Goal: Task Accomplishment & Management: Complete application form

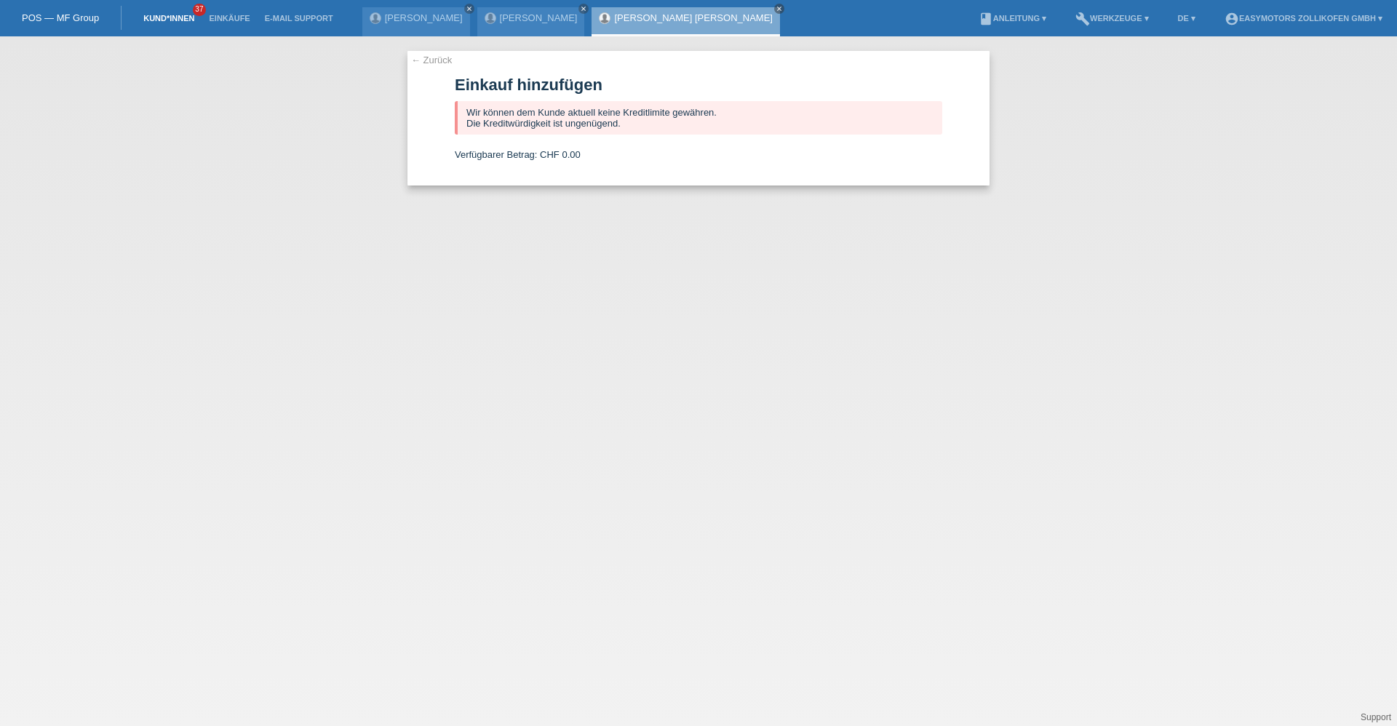
click at [159, 14] on link "Kund*innen" at bounding box center [168, 18] width 65 height 9
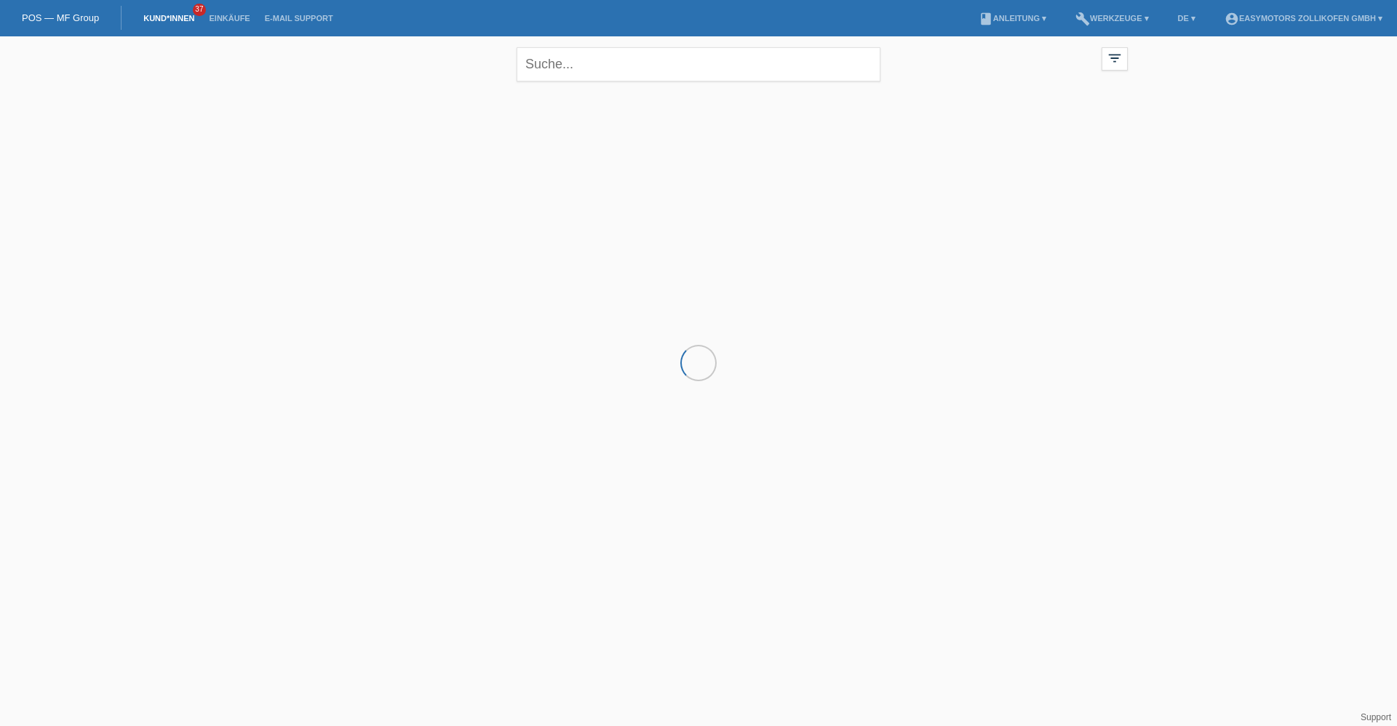
click at [168, 17] on link "Kund*innen" at bounding box center [168, 18] width 65 height 9
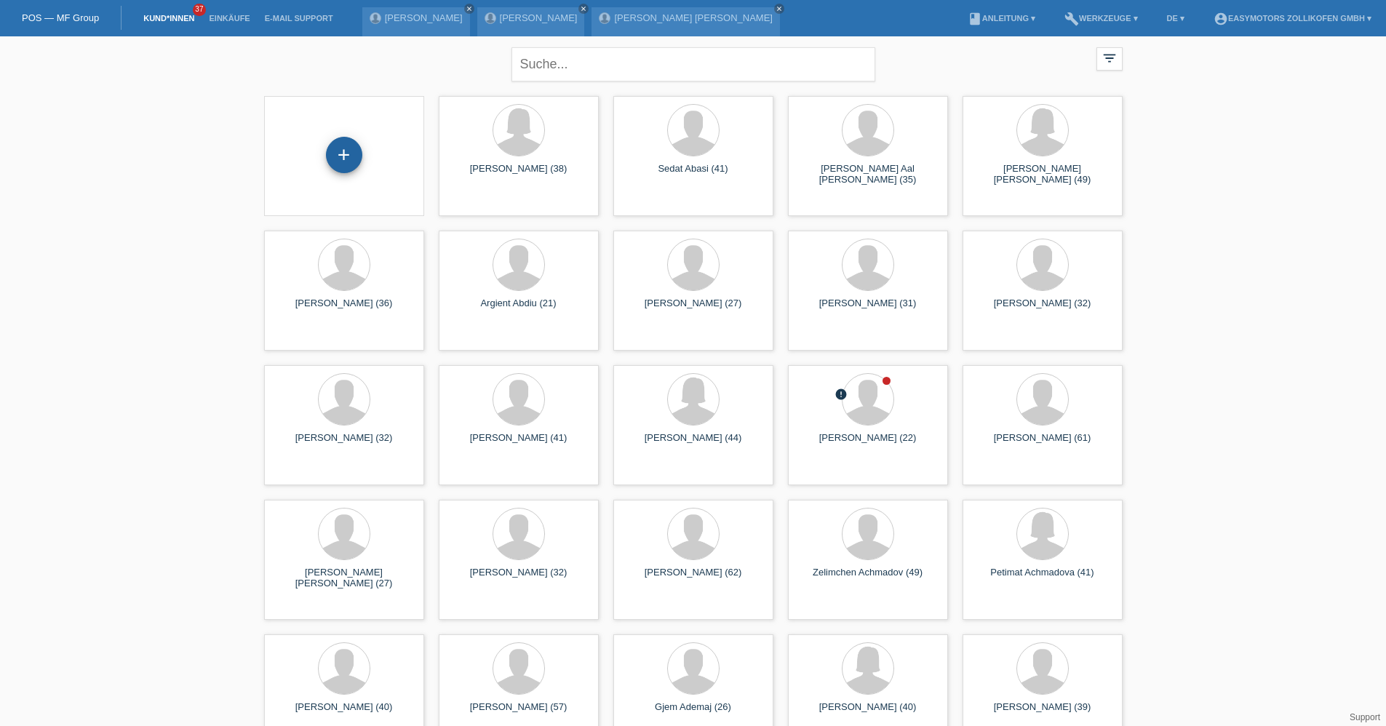
click at [343, 159] on div "+" at bounding box center [344, 155] width 36 height 36
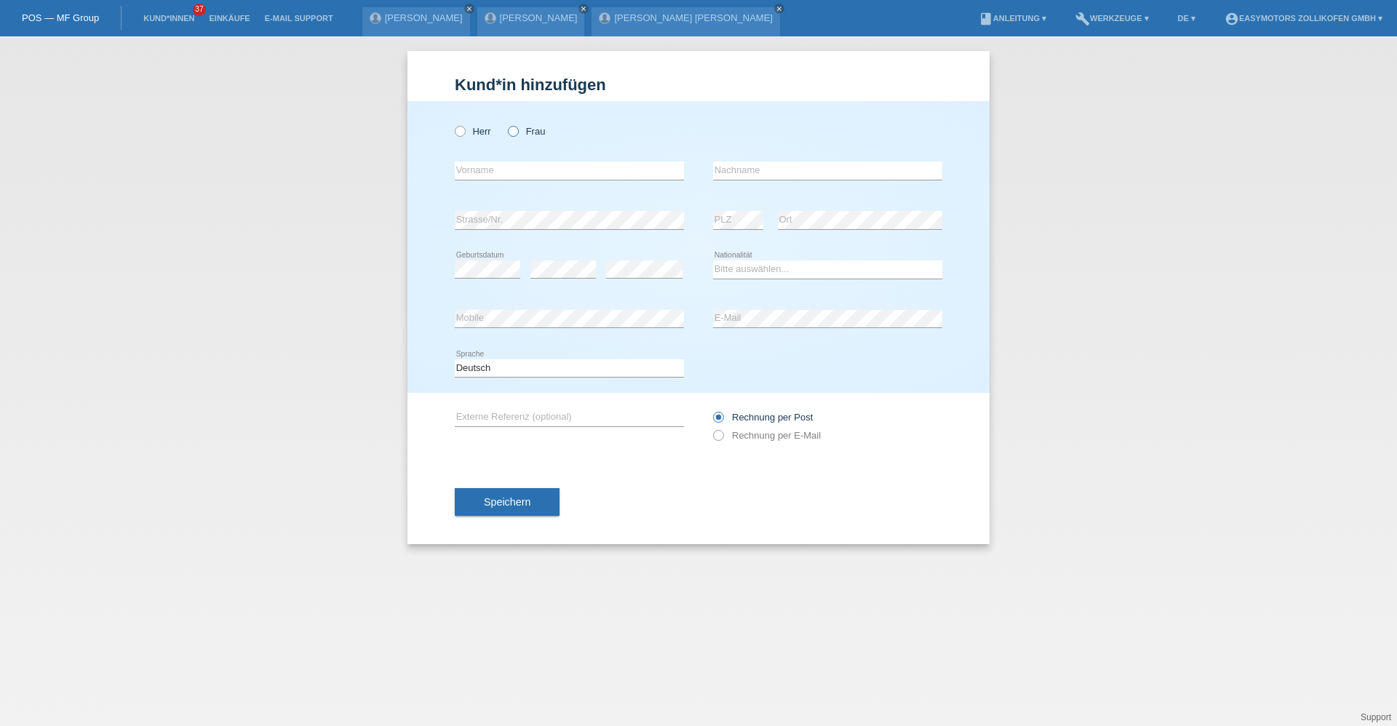
click at [506, 124] on icon at bounding box center [506, 124] width 0 height 0
click at [513, 132] on input "Frau" at bounding box center [512, 130] width 9 height 9
radio input "true"
click at [560, 173] on input "text" at bounding box center [569, 171] width 229 height 18
type input "amira"
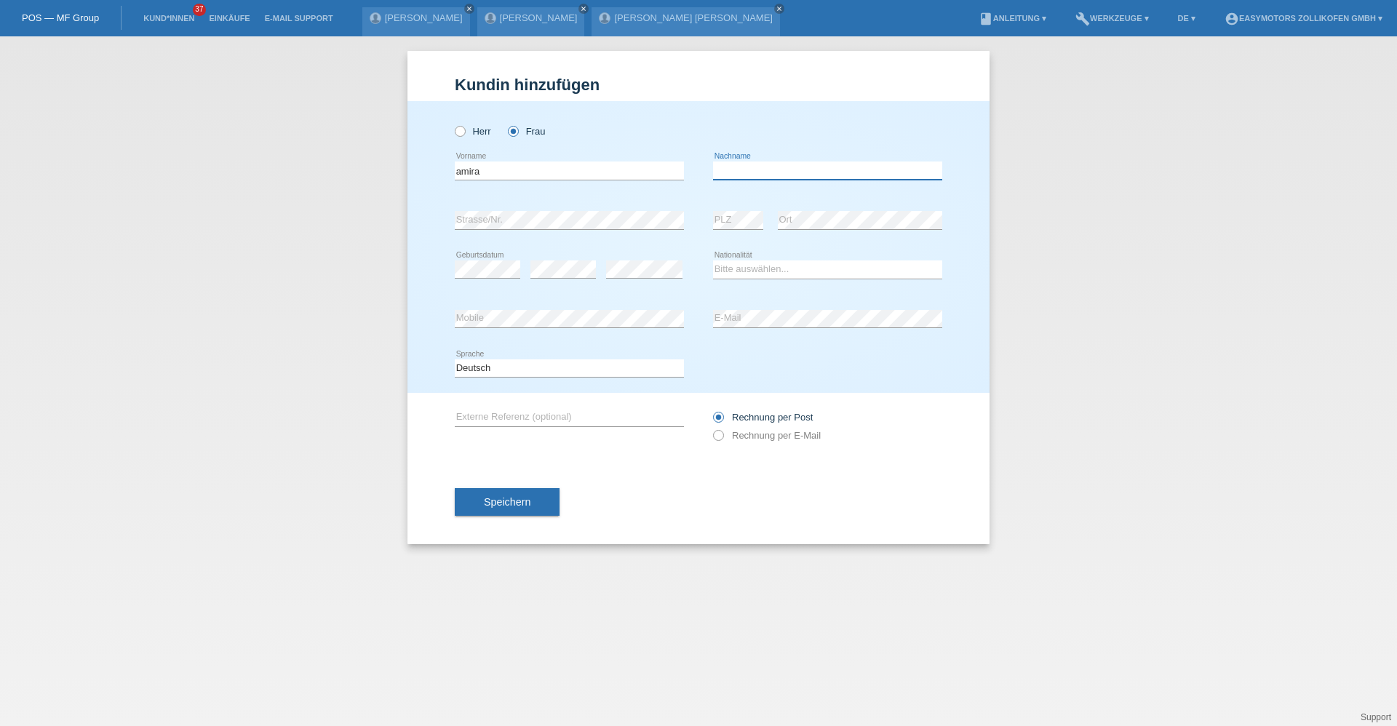
click at [765, 178] on input "text" at bounding box center [827, 171] width 229 height 18
type input "[PERSON_NAME]"
click at [762, 268] on select "Bitte auswählen... Schweiz Deutschland Liechtenstein Österreich ------------ Af…" at bounding box center [827, 268] width 229 height 17
select select "BA"
click at [713, 260] on select "Bitte auswählen... Schweiz Deutschland Liechtenstein Österreich ------------ Af…" at bounding box center [827, 268] width 229 height 17
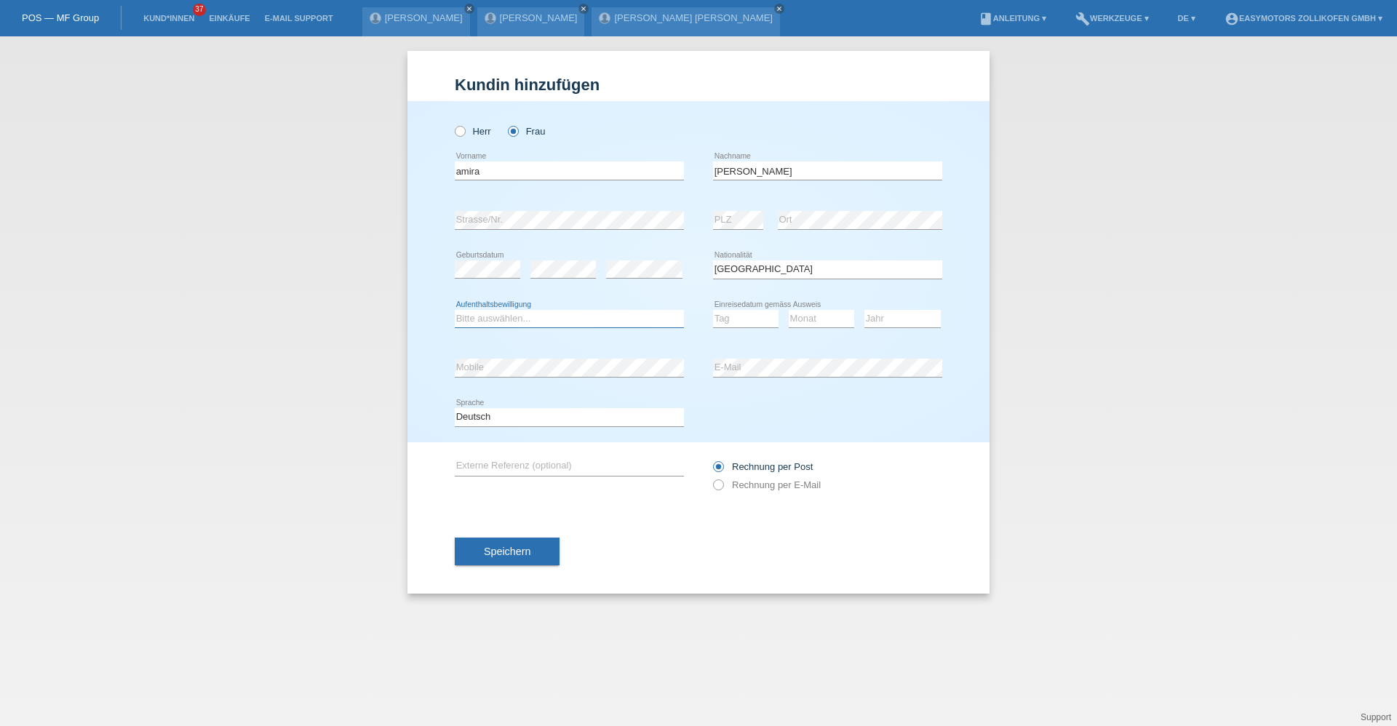
click at [517, 315] on select "Bitte auswählen... C B B - Flüchtlingsstatus Andere" at bounding box center [569, 318] width 229 height 17
select select "C"
click at [455, 310] on select "Bitte auswählen... C B B - Flüchtlingsstatus Andere" at bounding box center [569, 318] width 229 height 17
click at [763, 314] on select "Tag 01 02 03 04 05 06 07 08 09 10 11" at bounding box center [745, 318] width 65 height 17
select select "17"
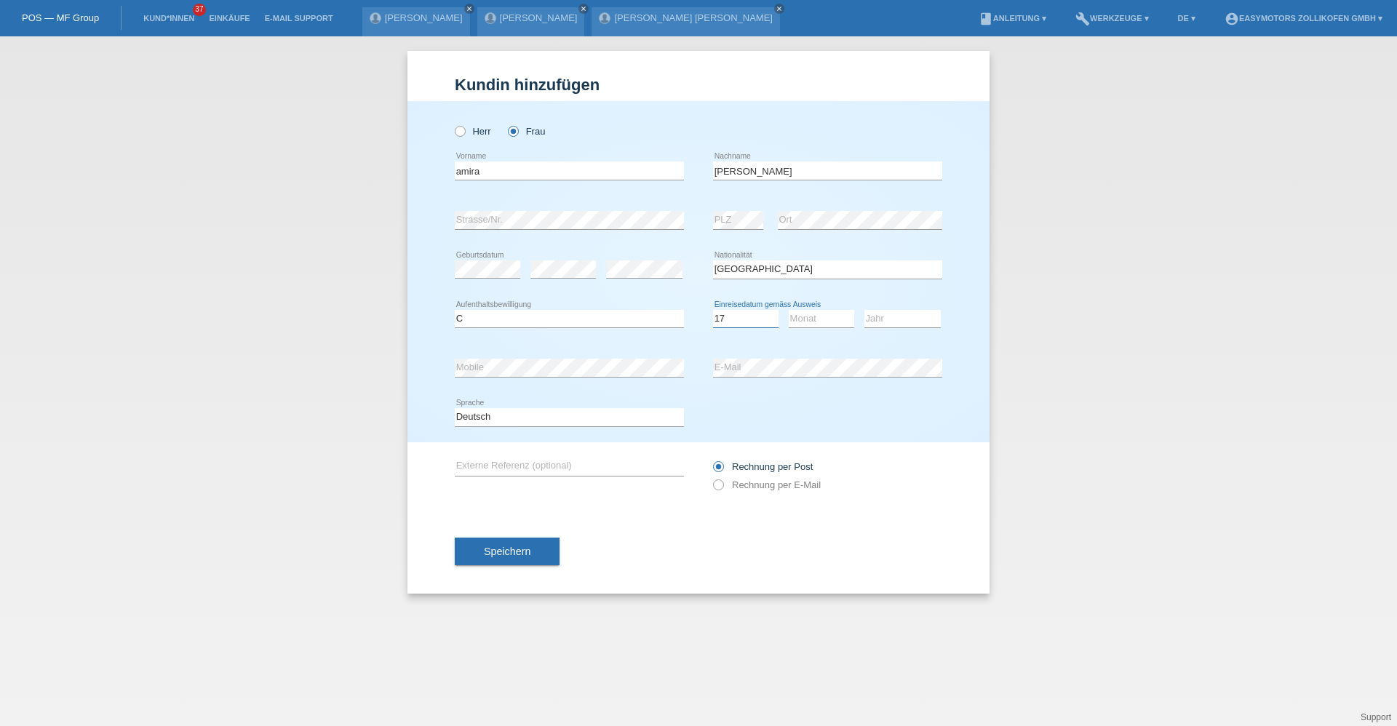
click at [713, 310] on select "Tag 01 02 03 04 05 06 07 08 09 10 11" at bounding box center [745, 318] width 65 height 17
click at [810, 319] on select "Monat 01 02 03 04 05 06 07 08 09 10 11" at bounding box center [821, 318] width 65 height 17
select select "05"
click at [789, 310] on select "Monat 01 02 03 04 05 06 07 08 09 10 11" at bounding box center [821, 318] width 65 height 17
click at [880, 323] on select "Jahr 2025 2024 2023 2022 2021 2020 2019 2018 2017 2016 2015 2014 2013 2012 2011…" at bounding box center [902, 318] width 76 height 17
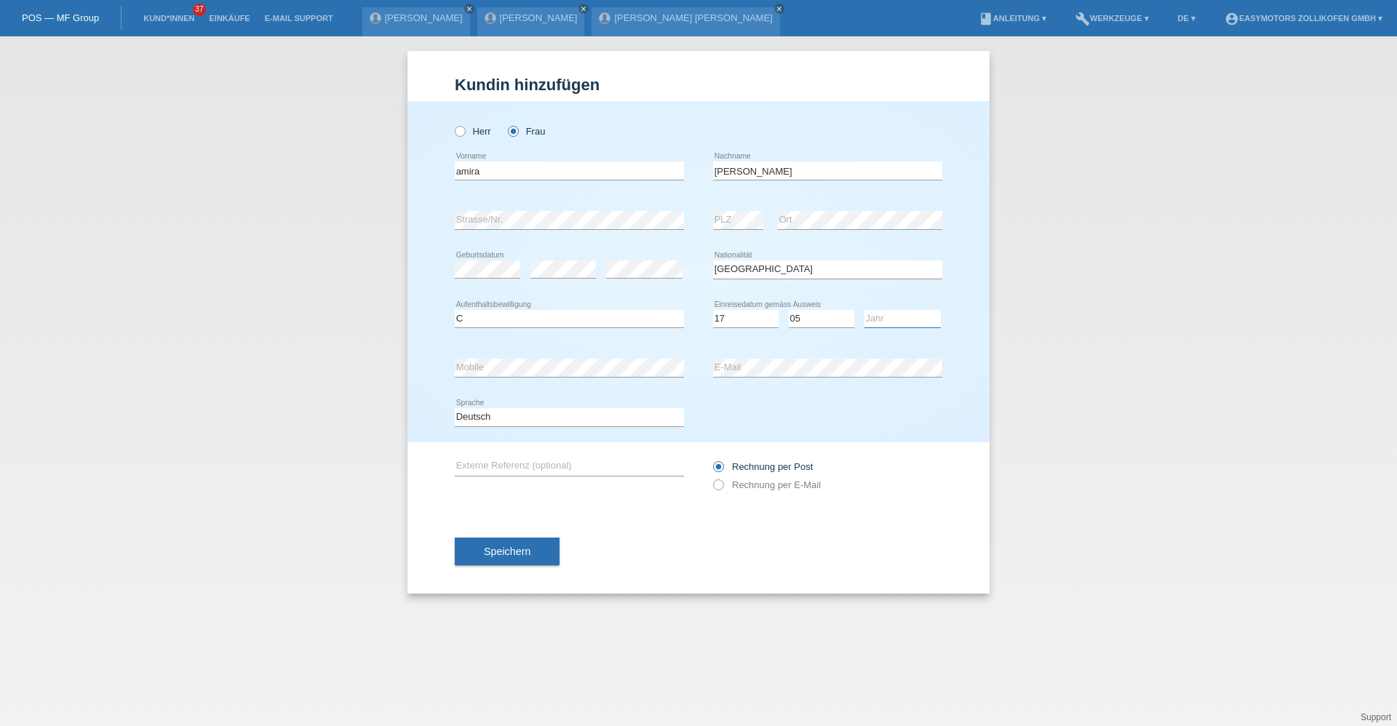
select select "2010"
click at [864, 310] on select "Jahr 2025 2024 2023 2022 2021 2020 2019 2018 2017 2016 2015 2014 2013 2012 2011…" at bounding box center [902, 318] width 76 height 17
click at [530, 555] on span "Speichern" at bounding box center [507, 552] width 47 height 12
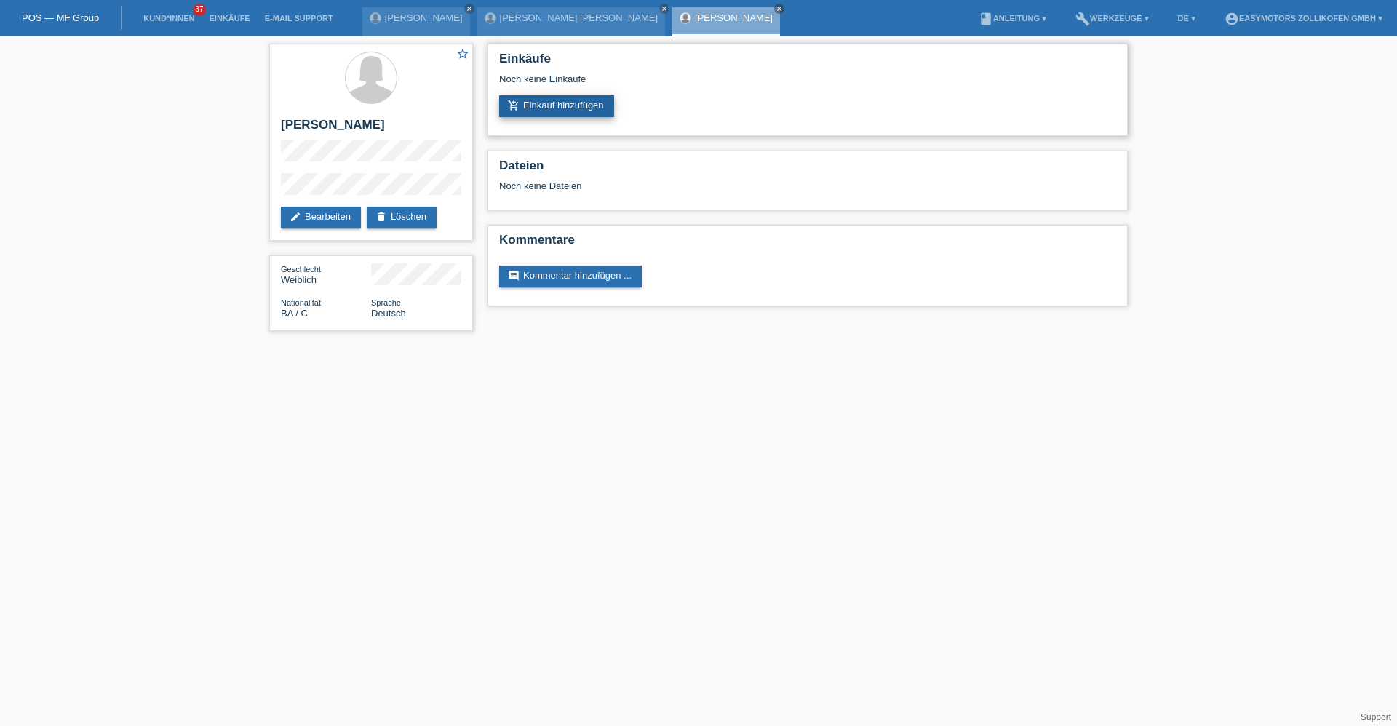
click at [576, 101] on link "add_shopping_cart Einkauf hinzufügen" at bounding box center [556, 106] width 115 height 22
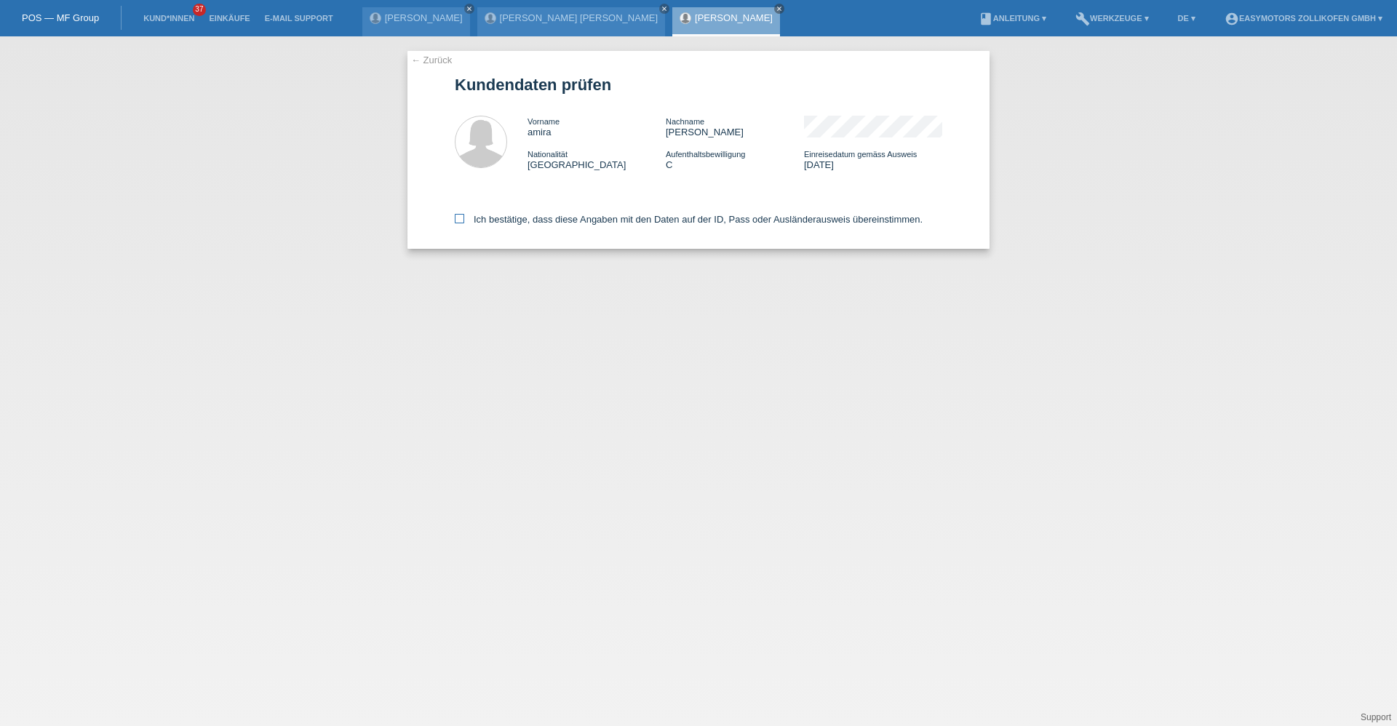
click at [455, 221] on icon at bounding box center [459, 218] width 9 height 9
click at [455, 221] on input "Ich bestätige, dass diese Angaben mit den Daten auf der ID, Pass oder Ausländer…" at bounding box center [459, 218] width 9 height 9
checkbox input "true"
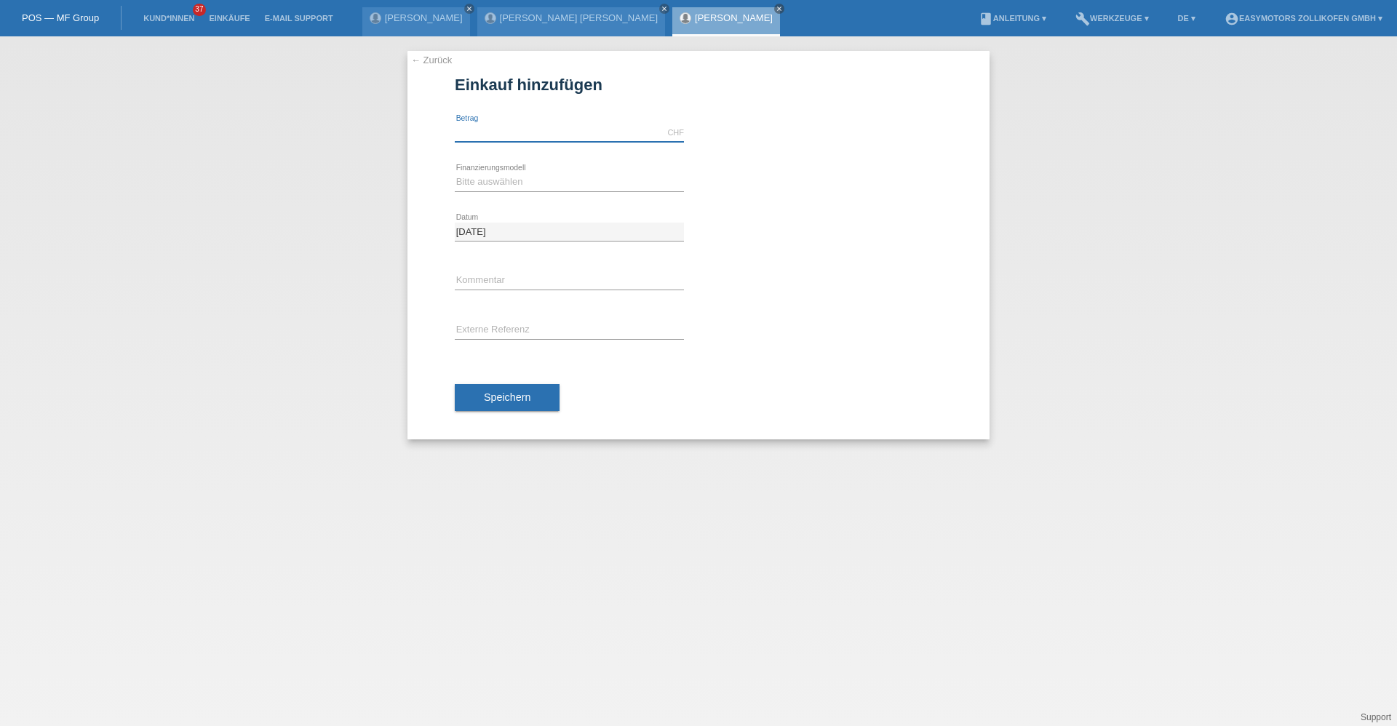
click at [485, 135] on input "text" at bounding box center [569, 133] width 229 height 18
type input "2990.00"
click at [495, 183] on select "Bitte auswählen Fixe Raten Kauf auf Rechnung mit Teilzahlungsoption" at bounding box center [569, 181] width 229 height 17
select select "67"
click at [455, 173] on select "Bitte auswählen Fixe Raten Kauf auf Rechnung mit Teilzahlungsoption" at bounding box center [569, 181] width 229 height 17
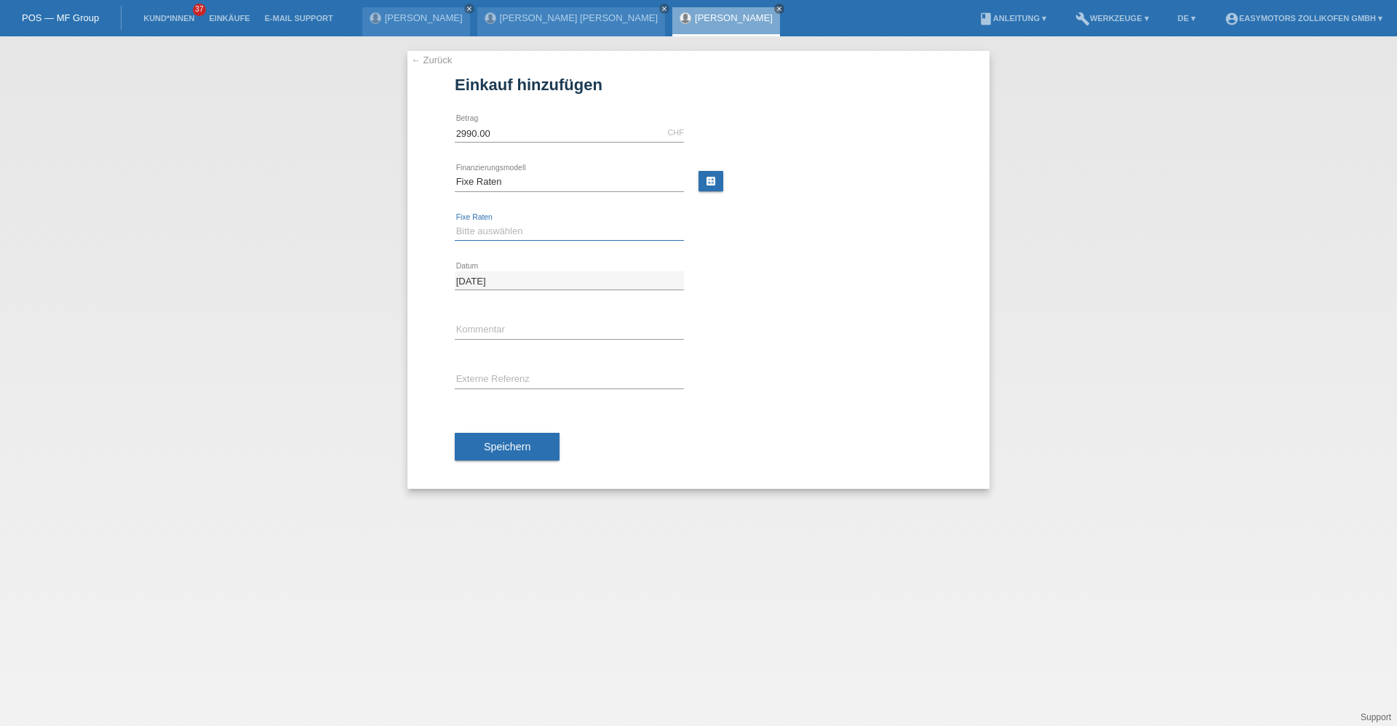
click at [490, 232] on select "Bitte auswählen 12 Raten 24 Raten 36 Raten 48 Raten" at bounding box center [569, 231] width 229 height 17
select select "134"
click at [455, 223] on select "Bitte auswählen 12 Raten 24 Raten 36 Raten 48 Raten" at bounding box center [569, 231] width 229 height 17
click at [499, 448] on span "Speichern" at bounding box center [507, 447] width 47 height 12
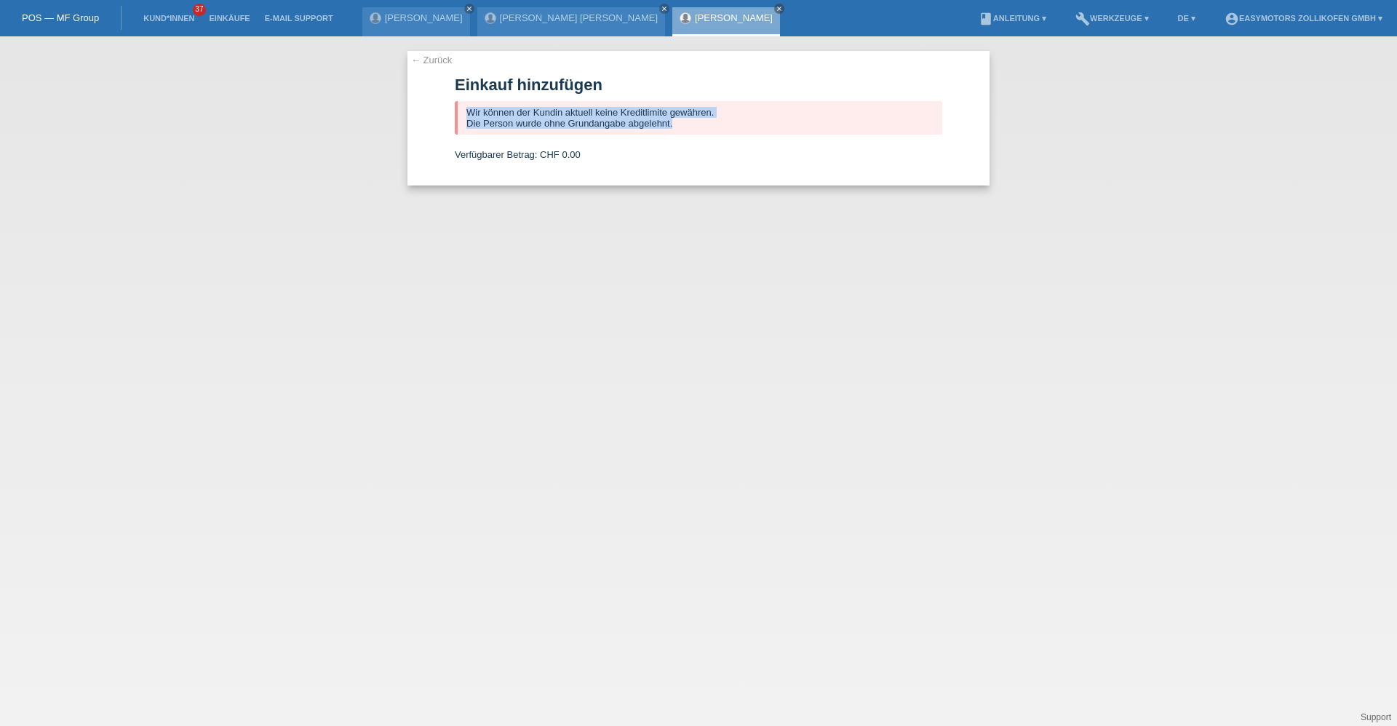
drag, startPoint x: 465, startPoint y: 112, endPoint x: 722, endPoint y: 125, distance: 257.2
click at [722, 125] on div "Wir können der Kundin aktuell keine Kreditlimite gewähren. Die Person wurde ohn…" at bounding box center [698, 117] width 487 height 33
click at [707, 26] on div "amira hamzabegovic close" at bounding box center [726, 21] width 108 height 29
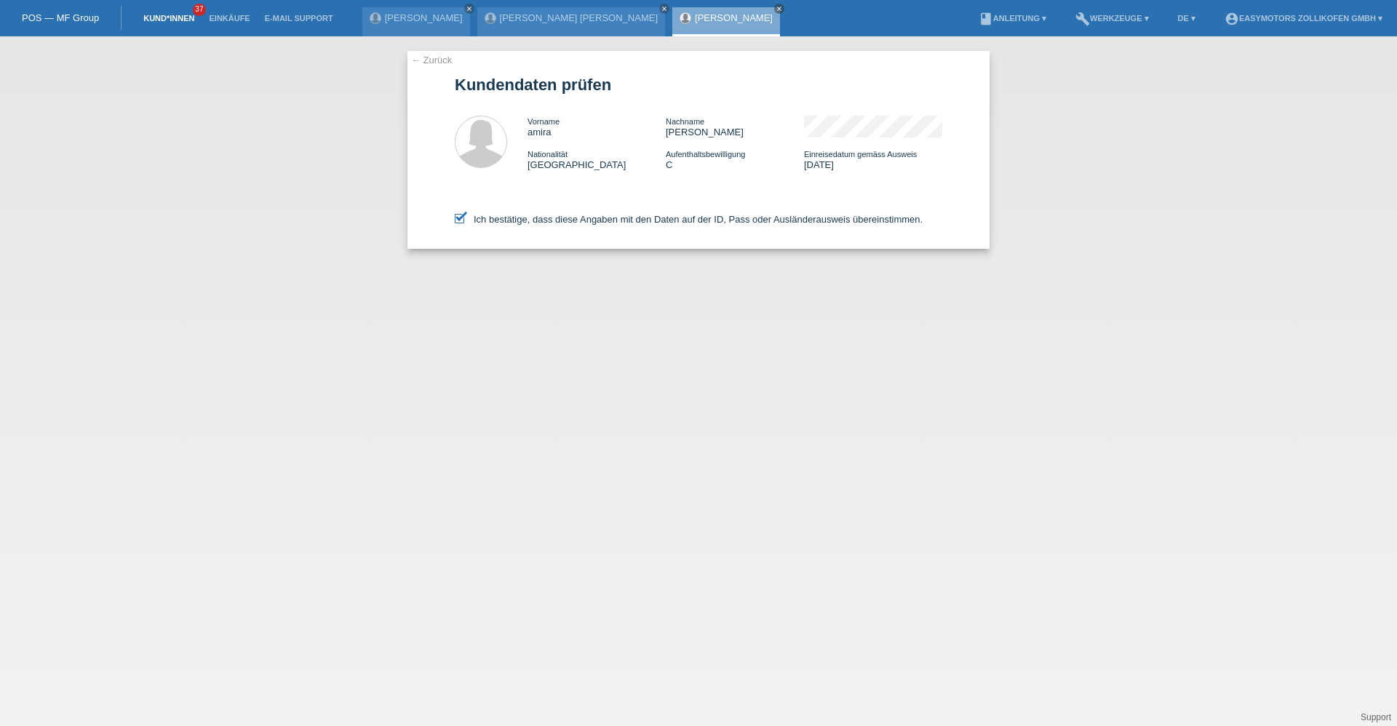
click at [165, 17] on link "Kund*innen" at bounding box center [168, 18] width 65 height 9
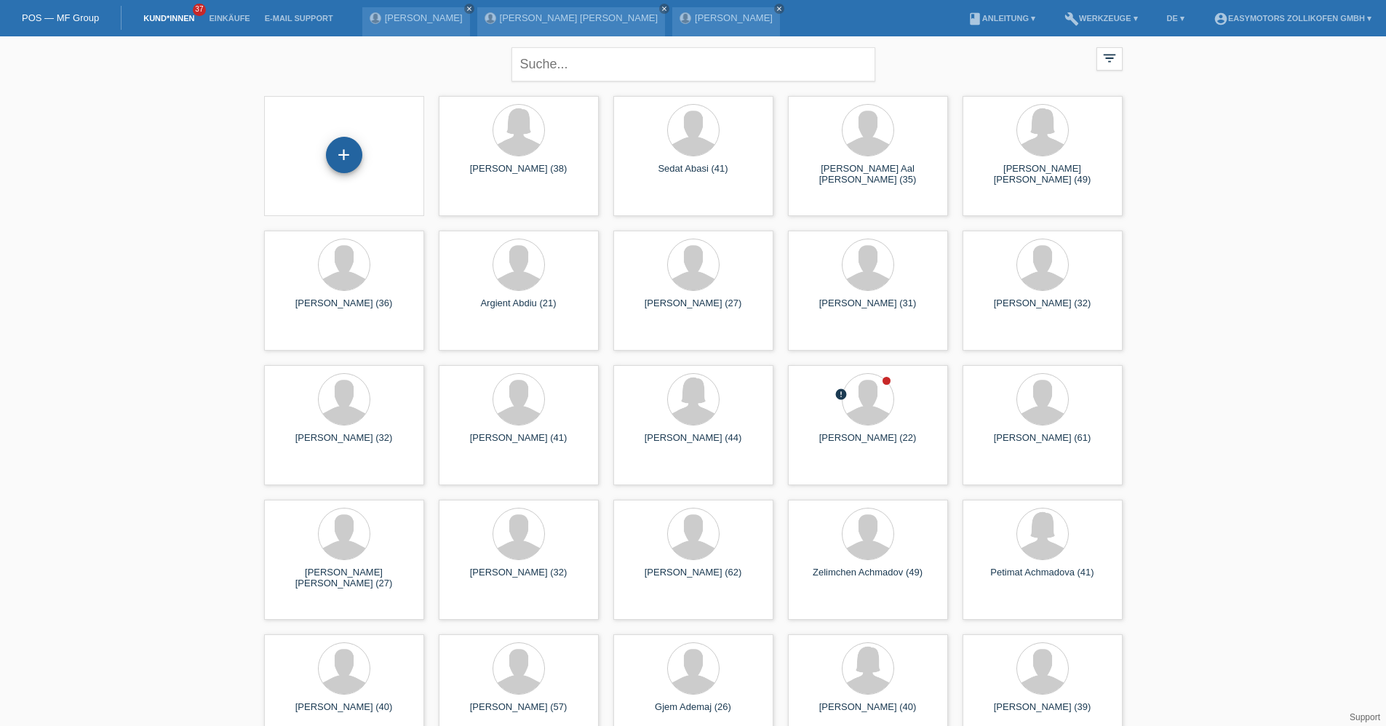
click at [349, 154] on div "+" at bounding box center [344, 155] width 36 height 36
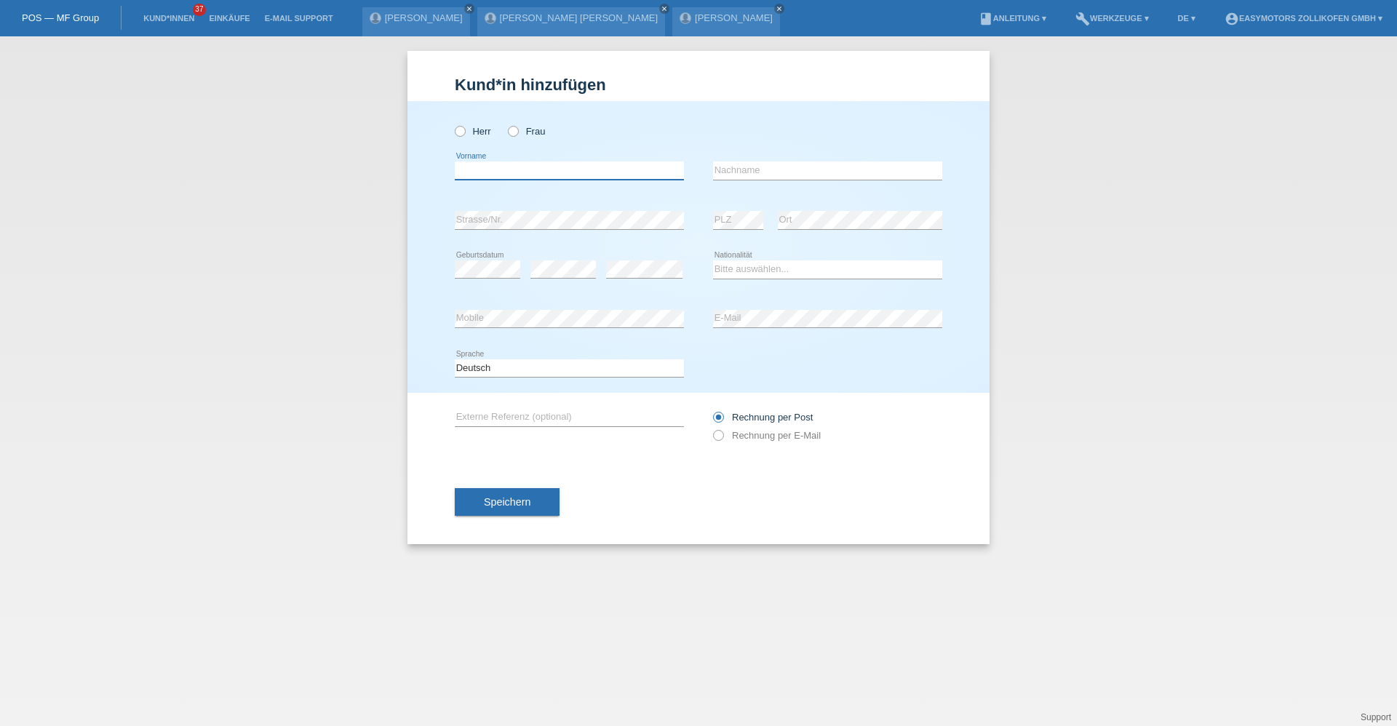
click at [538, 175] on input "text" at bounding box center [569, 171] width 229 height 18
type input "luisa"
type input "Müller"
click at [561, 20] on link "[PERSON_NAME] [PERSON_NAME]" at bounding box center [579, 17] width 158 height 11
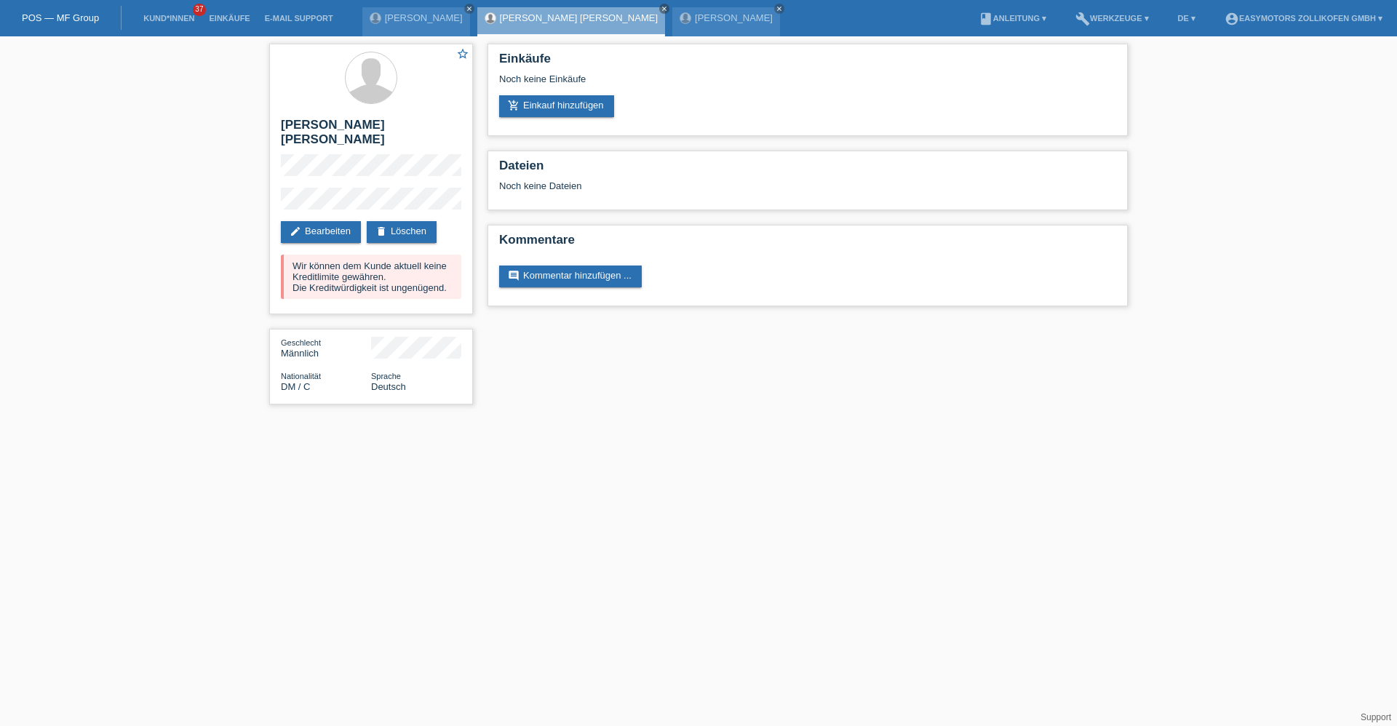
click at [559, 17] on link "[PERSON_NAME] [PERSON_NAME]" at bounding box center [579, 17] width 158 height 11
click at [262, 146] on div "star_border [PERSON_NAME] [PERSON_NAME] edit Bearbeiten delete Löschen Wir könn…" at bounding box center [371, 227] width 218 height 383
click at [163, 20] on link "Kund*innen" at bounding box center [168, 18] width 65 height 9
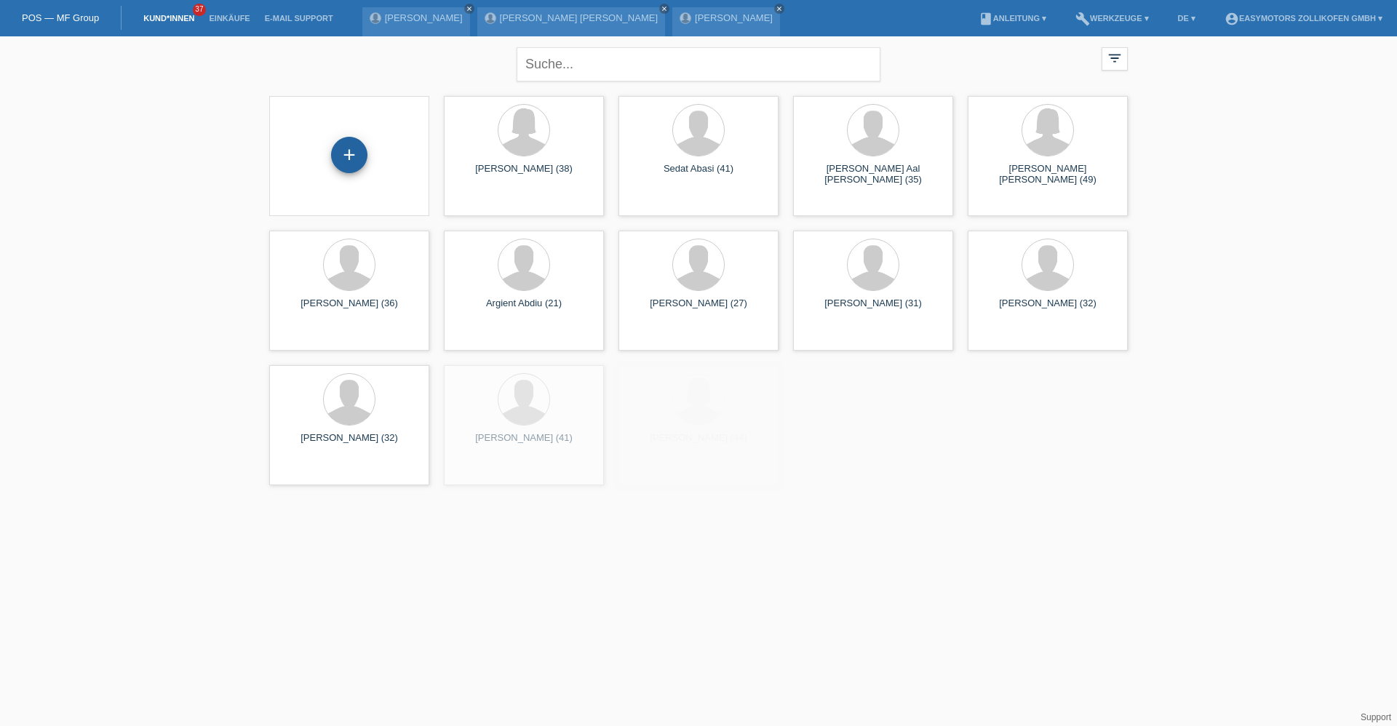
click at [352, 151] on div "+" at bounding box center [349, 155] width 36 height 36
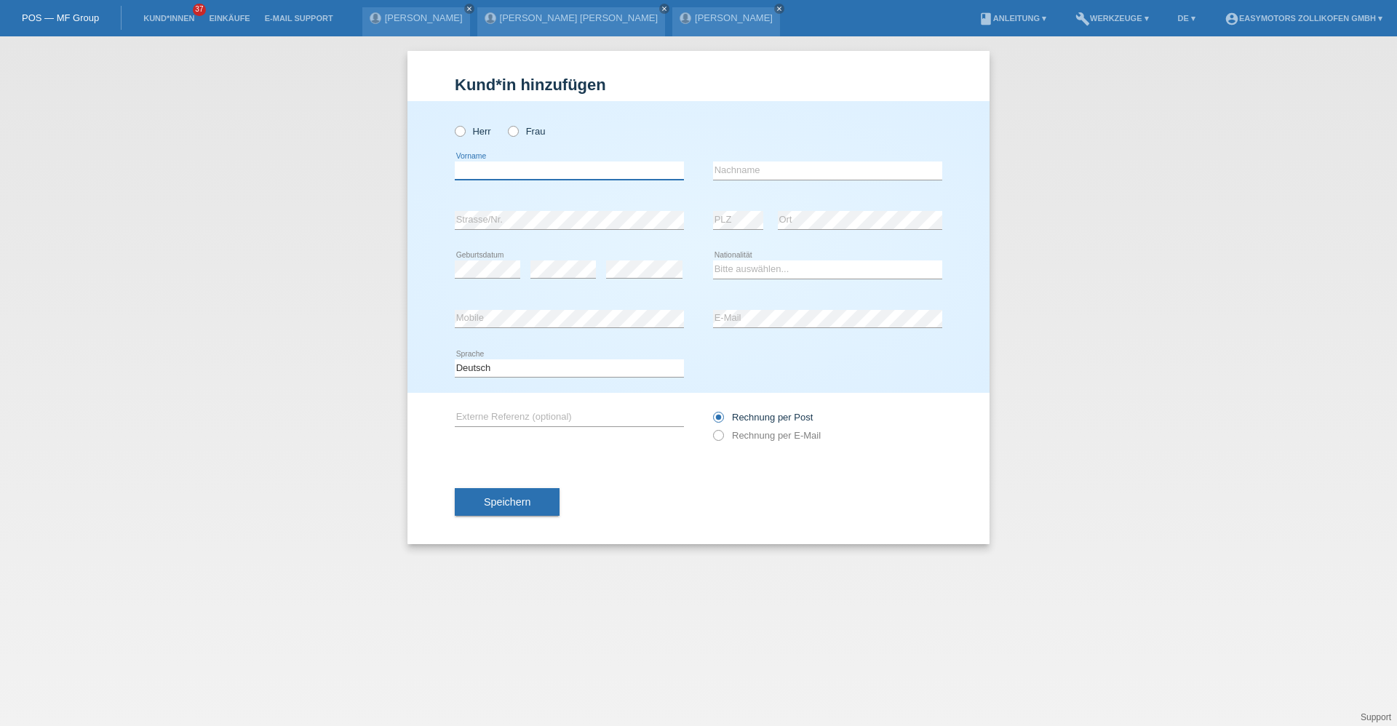
click at [528, 165] on input "text" at bounding box center [569, 171] width 229 height 18
type input "Lusia"
click at [783, 170] on input "text" at bounding box center [827, 171] width 229 height 18
type input "m"
type input "Müller"
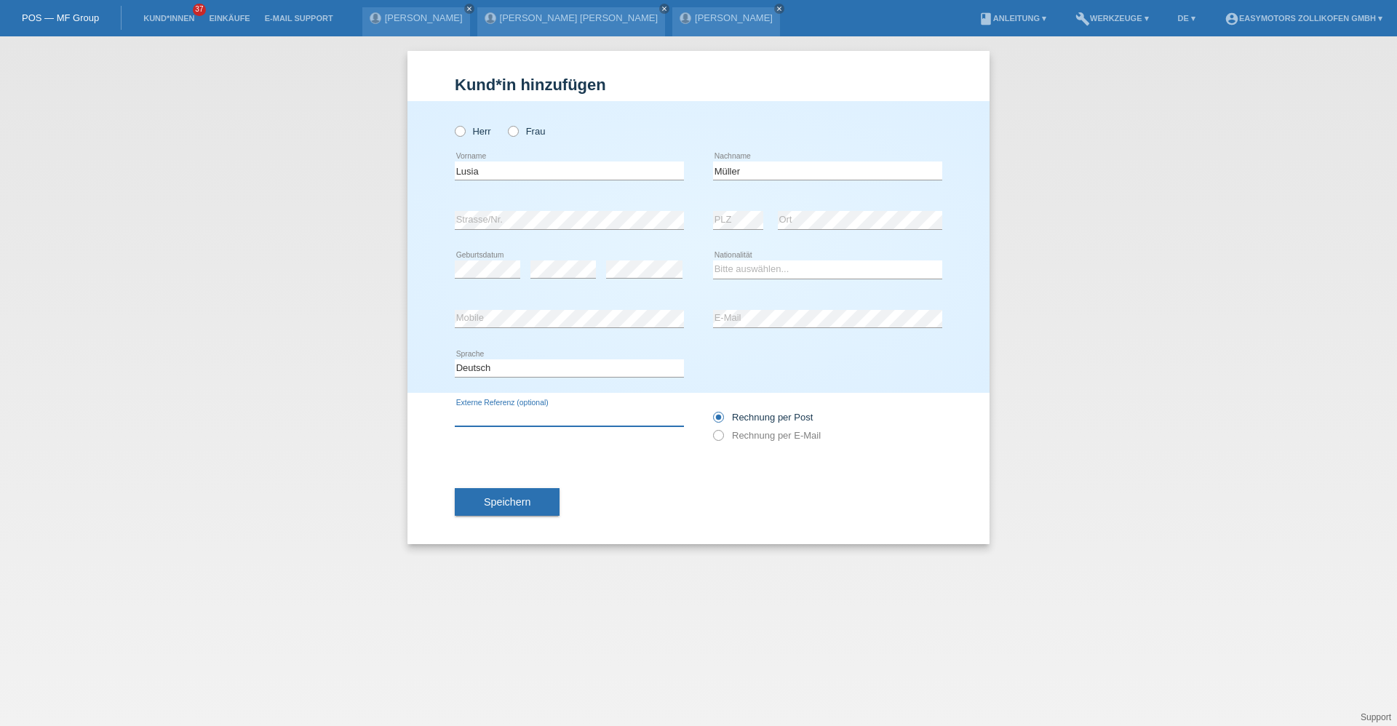
click at [608, 423] on input "text" at bounding box center [569, 417] width 229 height 18
click at [728, 271] on select "Bitte auswählen... Schweiz Deutschland Liechtenstein Österreich ------------ Af…" at bounding box center [827, 268] width 229 height 17
select select "CH"
click at [713, 260] on select "Bitte auswählen... Schweiz Deutschland Liechtenstein Österreich ------------ Af…" at bounding box center [827, 268] width 229 height 17
click at [546, 327] on icon at bounding box center [569, 327] width 229 height 1
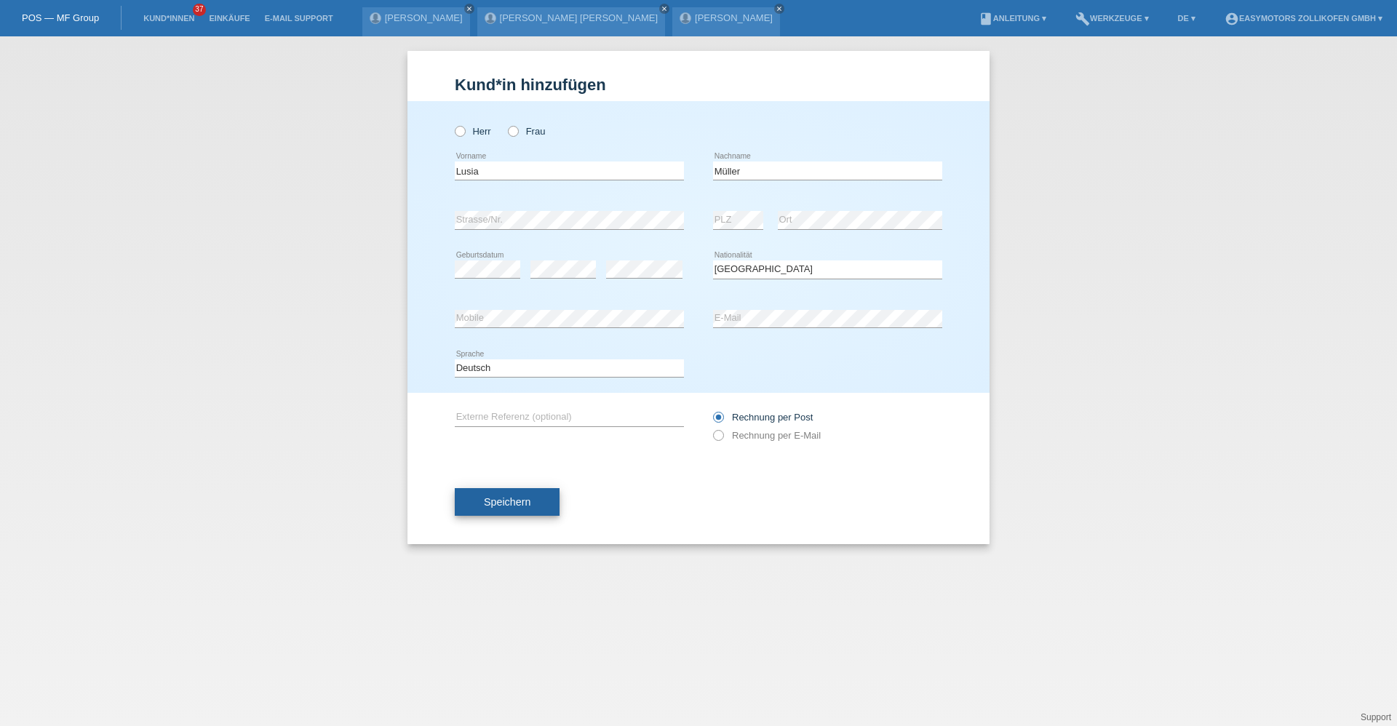
click at [474, 503] on button "Speichern" at bounding box center [507, 502] width 105 height 28
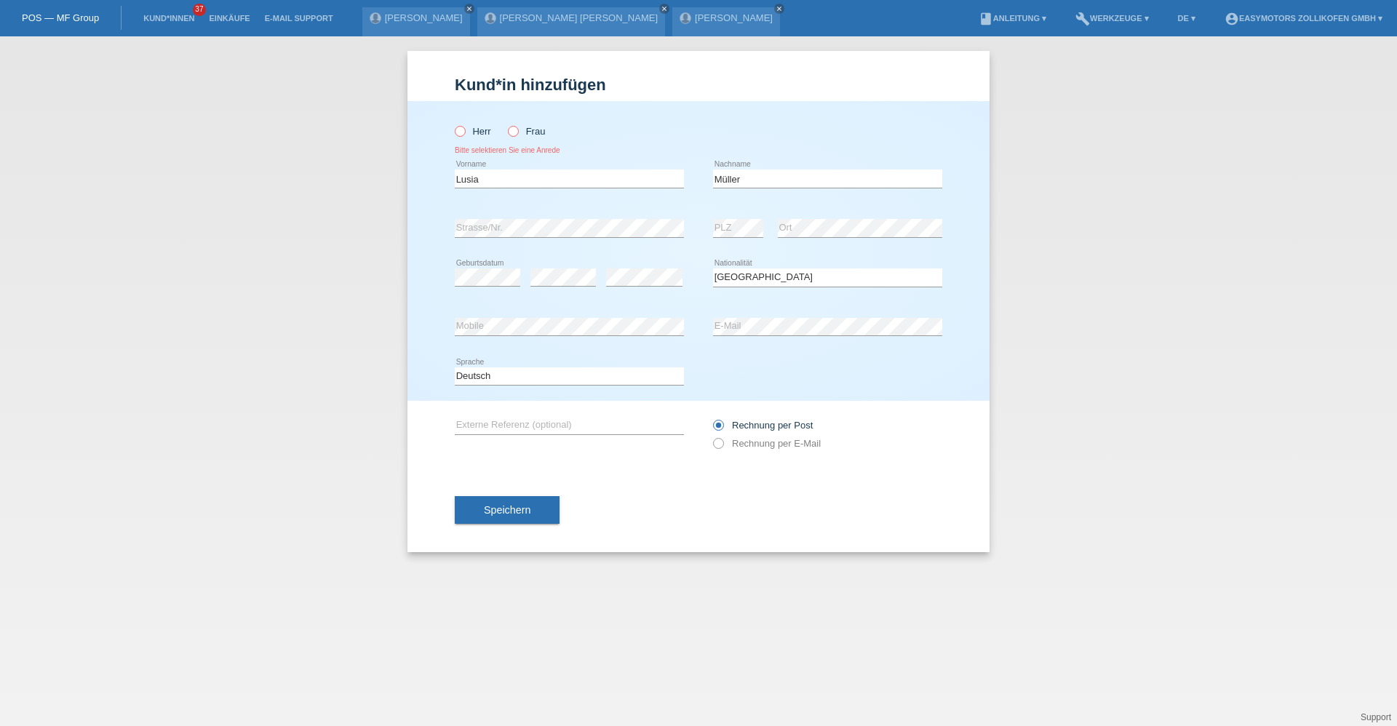
click at [506, 124] on icon at bounding box center [506, 124] width 0 height 0
click at [517, 131] on input "Frau" at bounding box center [512, 130] width 9 height 9
radio input "true"
click at [542, 513] on button "Speichern" at bounding box center [507, 510] width 105 height 28
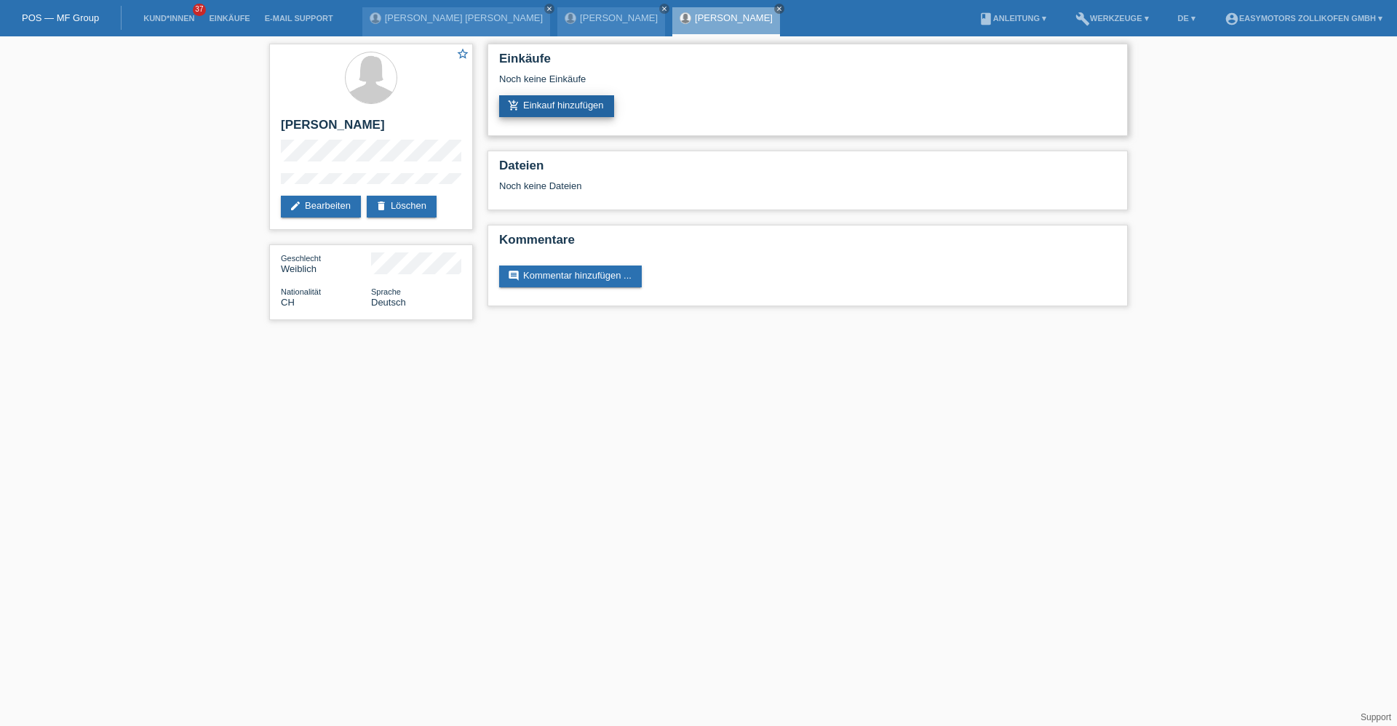
click at [604, 100] on link "add_shopping_cart Einkauf hinzufügen" at bounding box center [556, 106] width 115 height 22
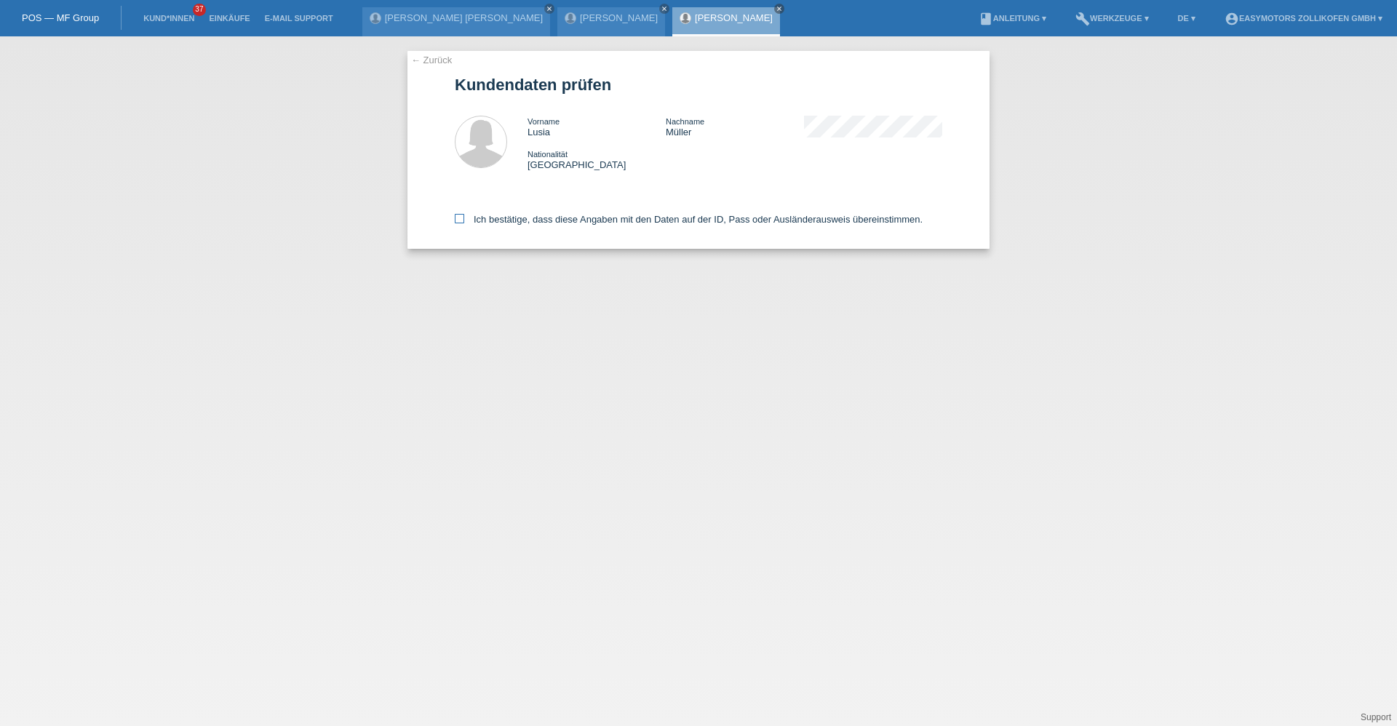
click at [464, 217] on label "Ich bestätige, dass diese Angaben mit den Daten auf der ID, Pass oder Ausländer…" at bounding box center [689, 219] width 468 height 11
click at [464, 217] on input "Ich bestätige, dass diese Angaben mit den Daten auf der ID, Pass oder Ausländer…" at bounding box center [459, 218] width 9 height 9
checkbox input "true"
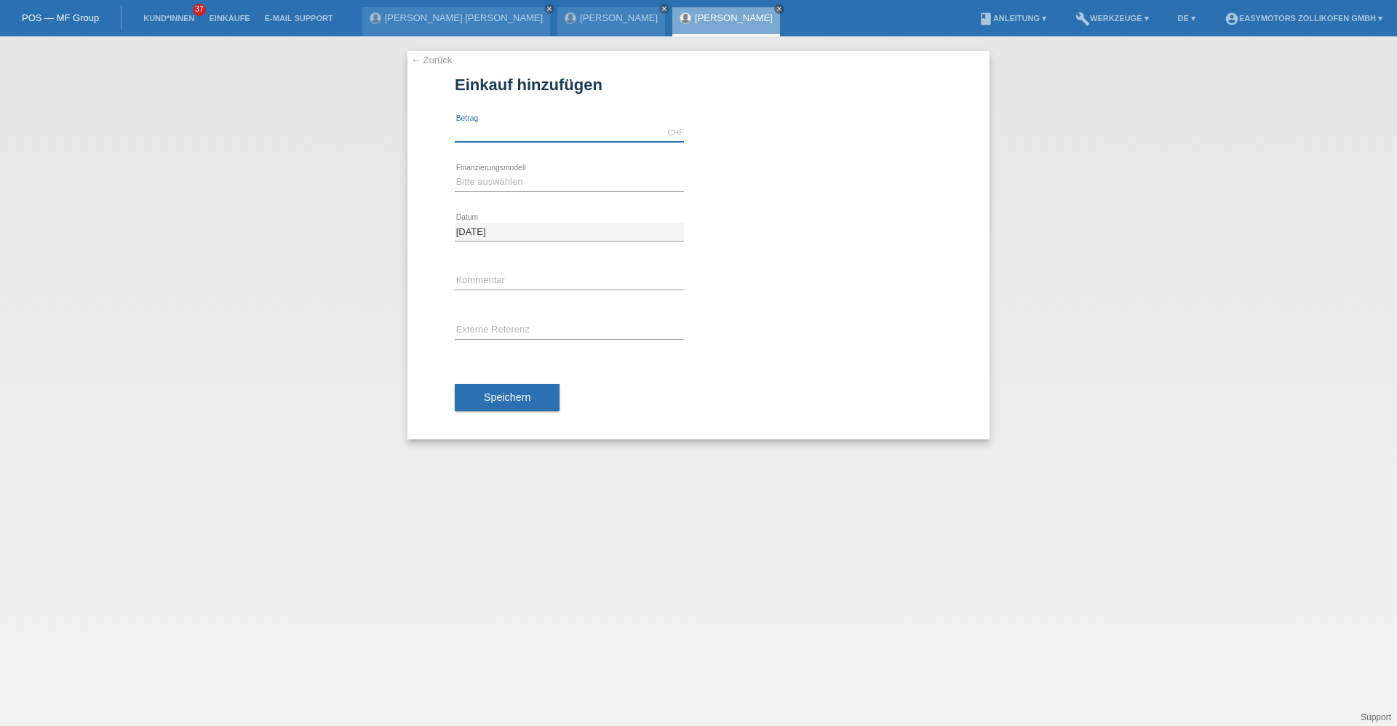
click at [510, 129] on input "text" at bounding box center [569, 133] width 229 height 18
type input "4790.00"
click at [533, 178] on select "Bitte auswählen Fixe Raten Kauf auf Rechnung mit Teilzahlungsoption" at bounding box center [569, 181] width 229 height 17
select select "67"
click at [455, 173] on select "Bitte auswählen Fixe Raten Kauf auf Rechnung mit Teilzahlungsoption" at bounding box center [569, 181] width 229 height 17
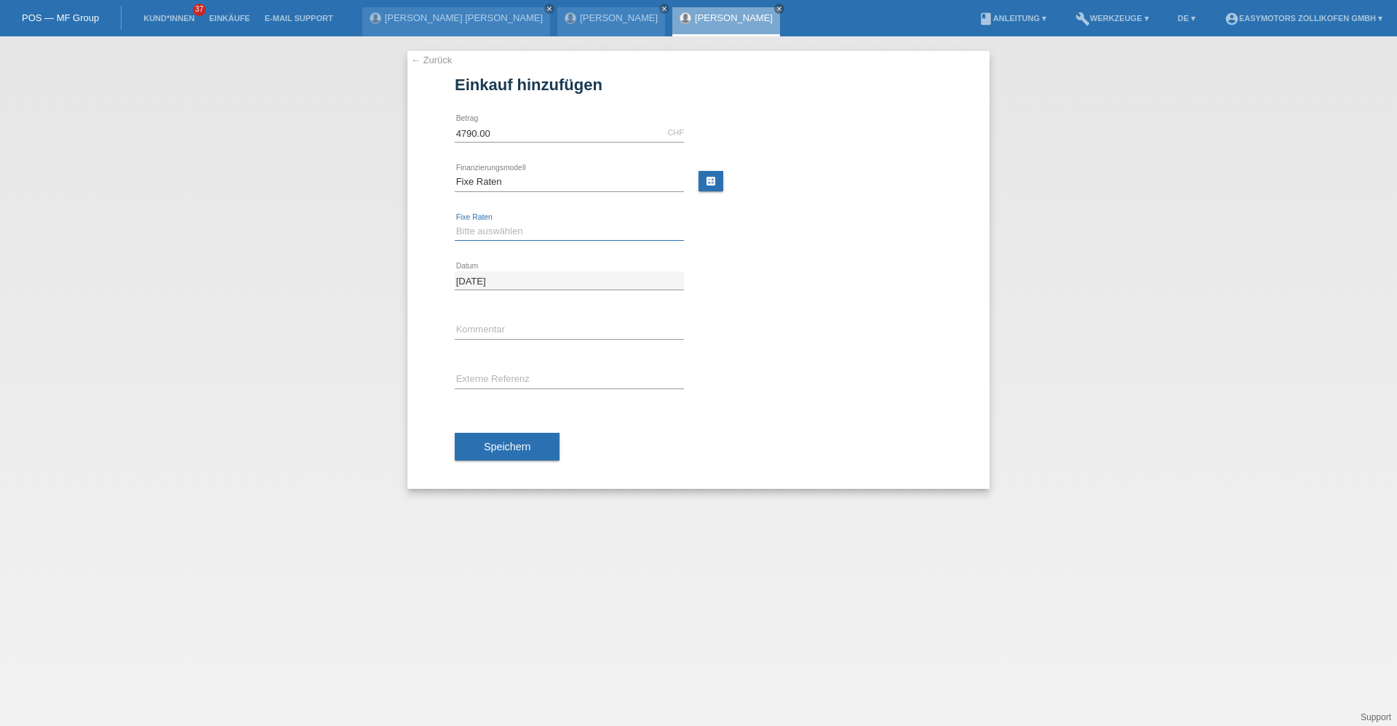
click at [546, 228] on select "Bitte auswählen 12 Raten 24 Raten 36 Raten 48 Raten" at bounding box center [569, 231] width 229 height 17
select select "136"
click at [455, 223] on select "Bitte auswählen 12 Raten 24 Raten 36 Raten 48 Raten" at bounding box center [569, 231] width 229 height 17
click at [487, 446] on span "Speichern" at bounding box center [507, 447] width 47 height 12
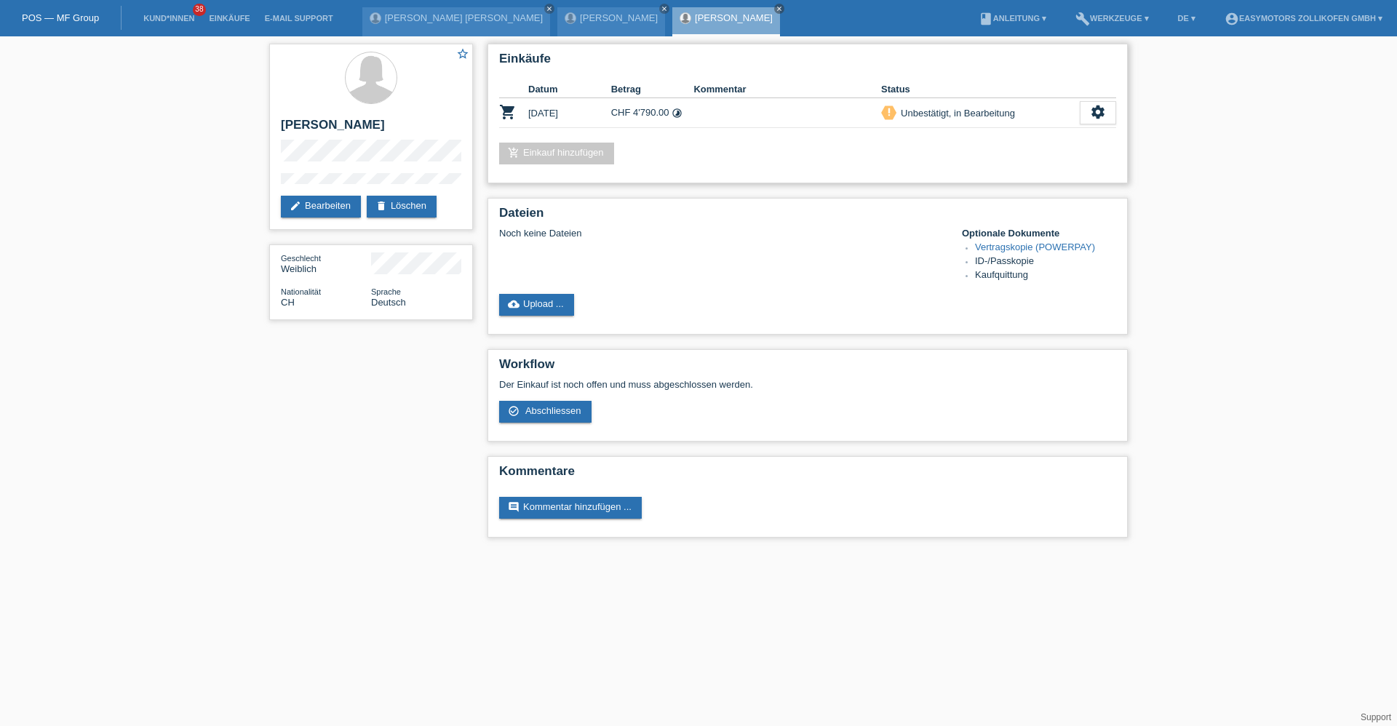
drag, startPoint x: 883, startPoint y: 113, endPoint x: 921, endPoint y: 130, distance: 41.7
click at [921, 130] on div "Einkäufe Datum Betrag Kommentar Status shopping_cart 13.10.2025 CHF 4'790.00 ti…" at bounding box center [807, 114] width 640 height 140
drag, startPoint x: 921, startPoint y: 130, endPoint x: 872, endPoint y: 148, distance: 51.8
click at [872, 148] on div "add_shopping_cart Einkauf hinzufügen" at bounding box center [807, 154] width 617 height 22
click at [534, 415] on span "Abschliessen" at bounding box center [553, 410] width 56 height 11
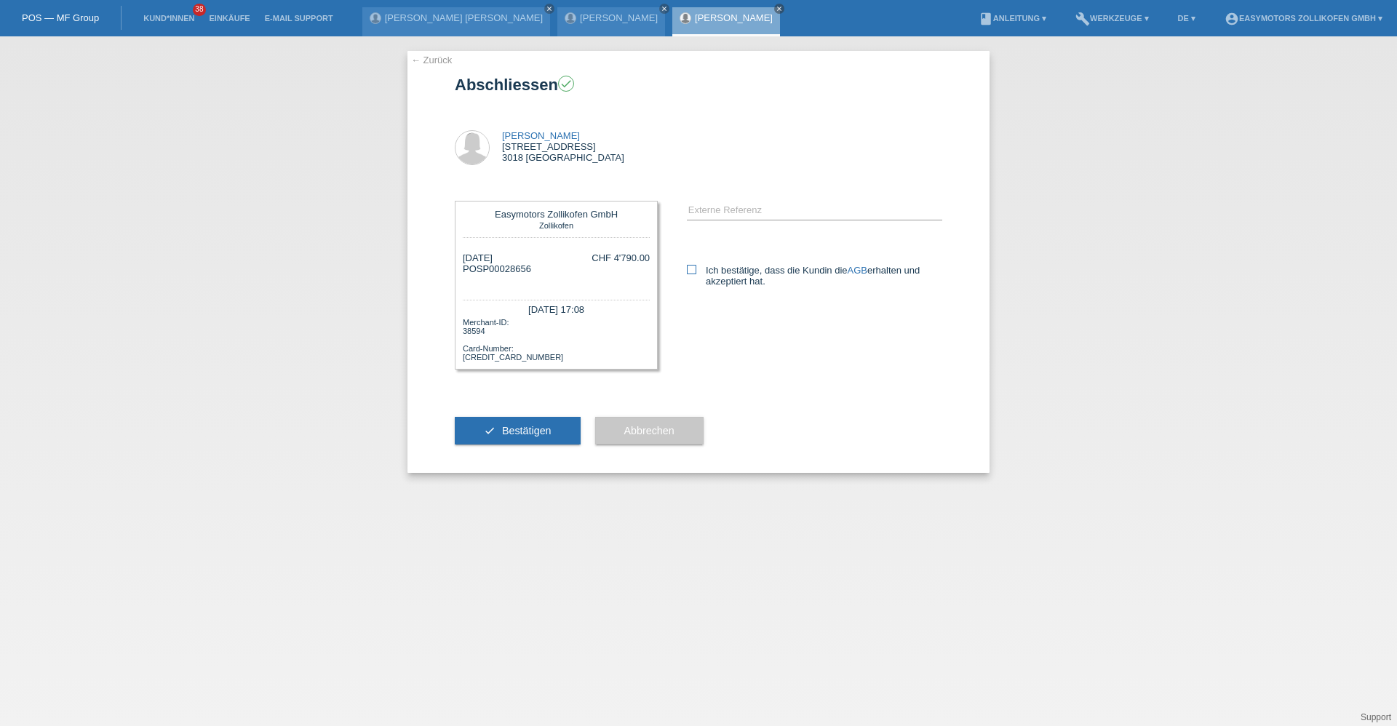
click at [693, 269] on icon at bounding box center [691, 269] width 9 height 9
click at [693, 269] on input "Ich bestätige, dass die Kundin die AGB erhalten und akzeptiert hat." at bounding box center [691, 269] width 9 height 9
checkbox input "true"
click at [521, 440] on button "check Bestätigen" at bounding box center [518, 431] width 126 height 28
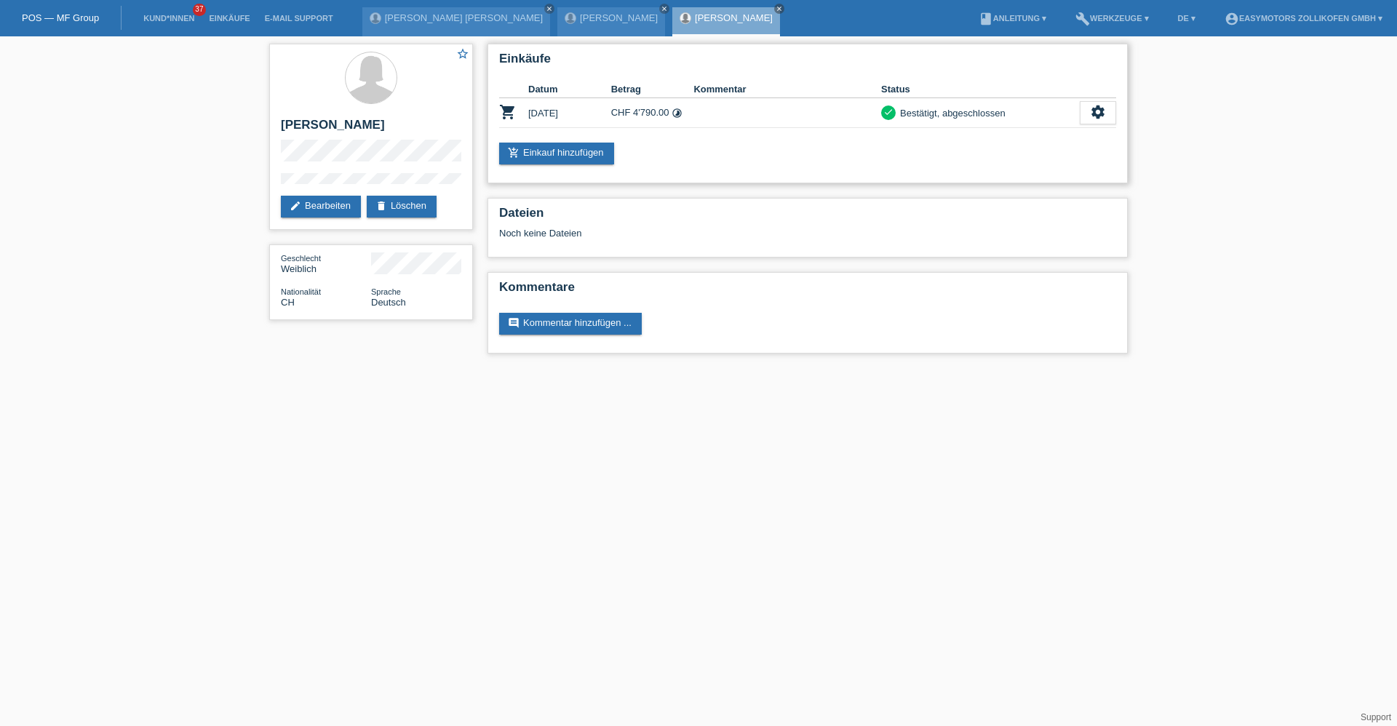
drag, startPoint x: 877, startPoint y: 107, endPoint x: 1014, endPoint y: 115, distance: 136.3
click at [1014, 115] on tr "shopping_cart [DATE] CHF 4'790.00 timelapse check settings fullscreen" at bounding box center [807, 113] width 617 height 30
drag, startPoint x: 1014, startPoint y: 115, endPoint x: 990, endPoint y: 138, distance: 32.9
click at [990, 137] on div "Einkäufe Datum Betrag Kommentar Status shopping_cart [DATE] CHF 4'790.00 timela…" at bounding box center [807, 114] width 640 height 140
drag, startPoint x: 895, startPoint y: 109, endPoint x: 1029, endPoint y: 122, distance: 134.4
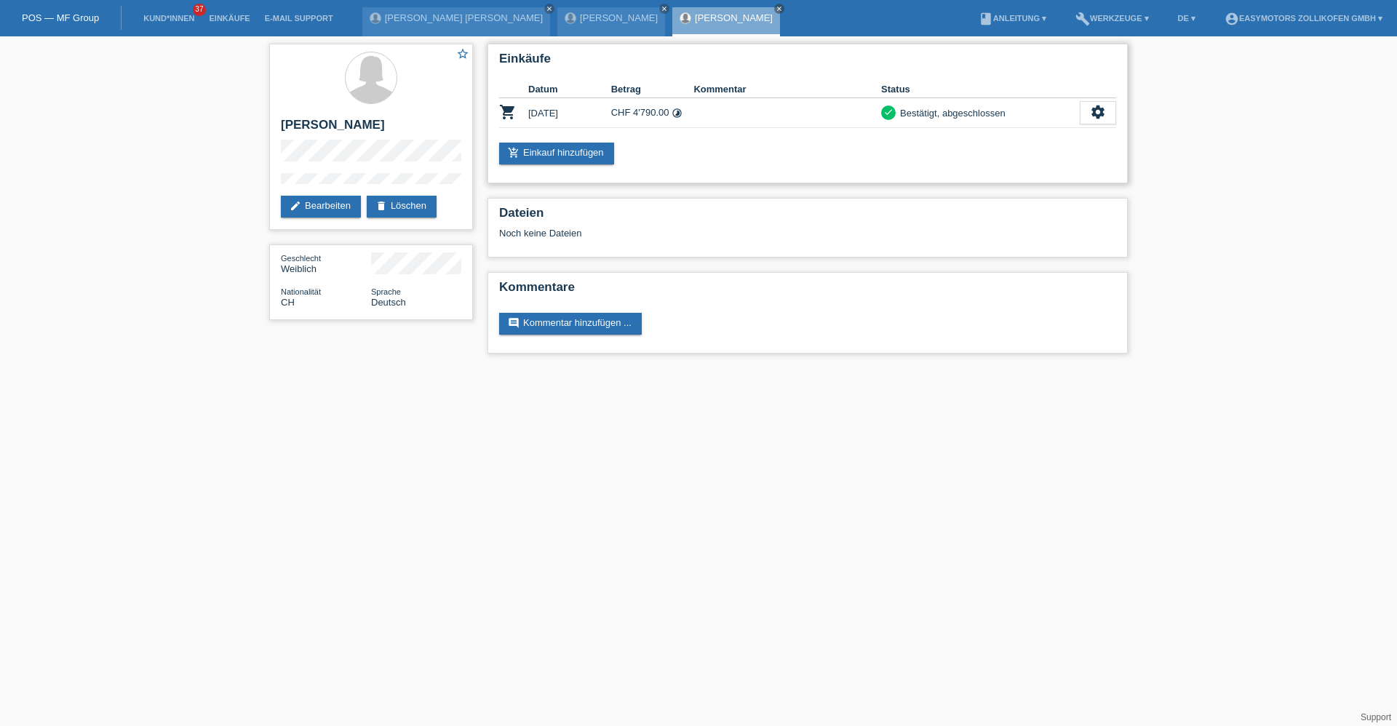
click at [1029, 122] on td "check Bestätigt, abgeschlossen" at bounding box center [980, 113] width 199 height 30
click at [835, 152] on div "add_shopping_cart Einkauf hinzufügen" at bounding box center [807, 154] width 617 height 22
drag, startPoint x: 864, startPoint y: 111, endPoint x: 1024, endPoint y: 116, distance: 160.2
click at [1024, 116] on tr "shopping_cart 13.10.2025 CHF 4'790.00 timelapse check settings fullscreen" at bounding box center [807, 113] width 617 height 30
drag, startPoint x: 1024, startPoint y: 116, endPoint x: 1000, endPoint y: 156, distance: 45.7
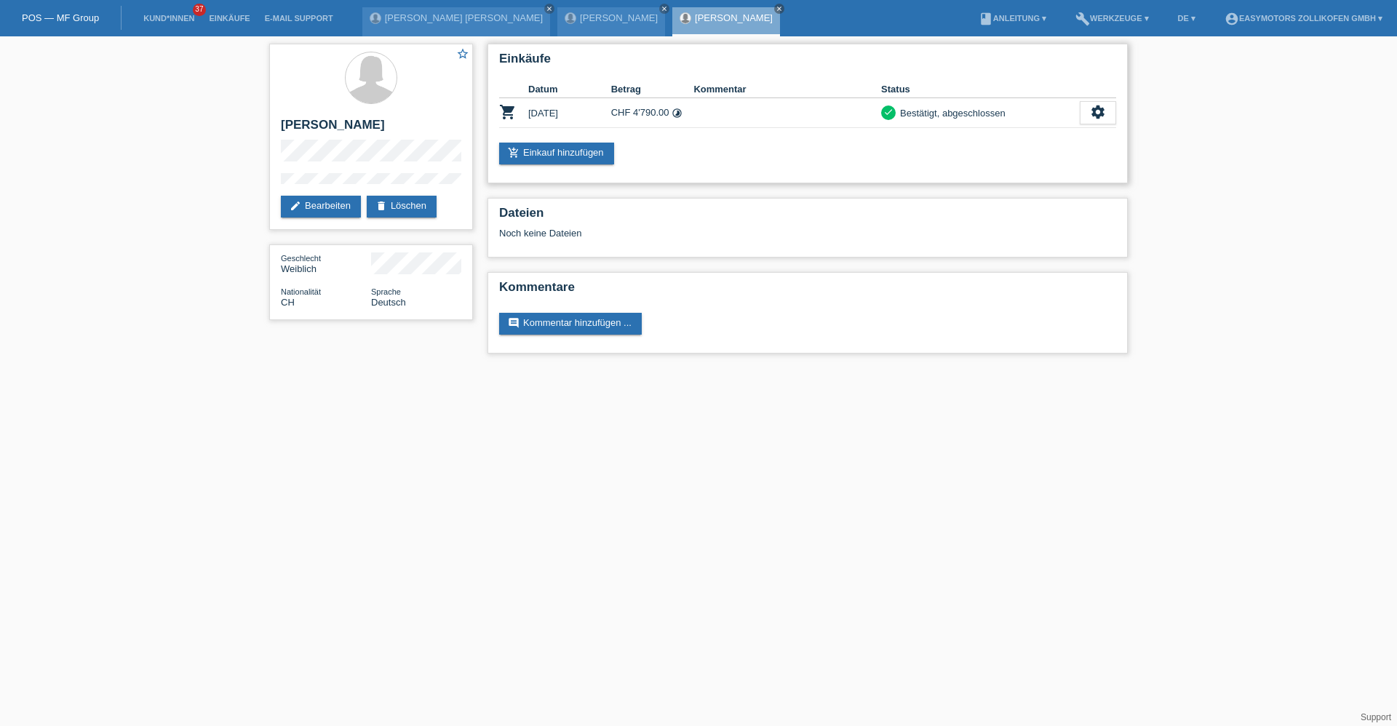
click at [1000, 156] on div "add_shopping_cart Einkauf hinzufügen" at bounding box center [807, 154] width 617 height 22
drag, startPoint x: 861, startPoint y: 116, endPoint x: 1025, endPoint y: 129, distance: 164.2
click at [1025, 129] on div "Einkäufe Datum Betrag Kommentar Status shopping_cart 13.10.2025 CHF 4'790.00 ti…" at bounding box center [807, 114] width 640 height 140
drag, startPoint x: 1025, startPoint y: 129, endPoint x: 992, endPoint y: 134, distance: 33.1
click at [1025, 129] on div "Einkäufe Datum Betrag Kommentar Status shopping_cart 13.10.2025 CHF 4'790.00 ti…" at bounding box center [807, 114] width 640 height 140
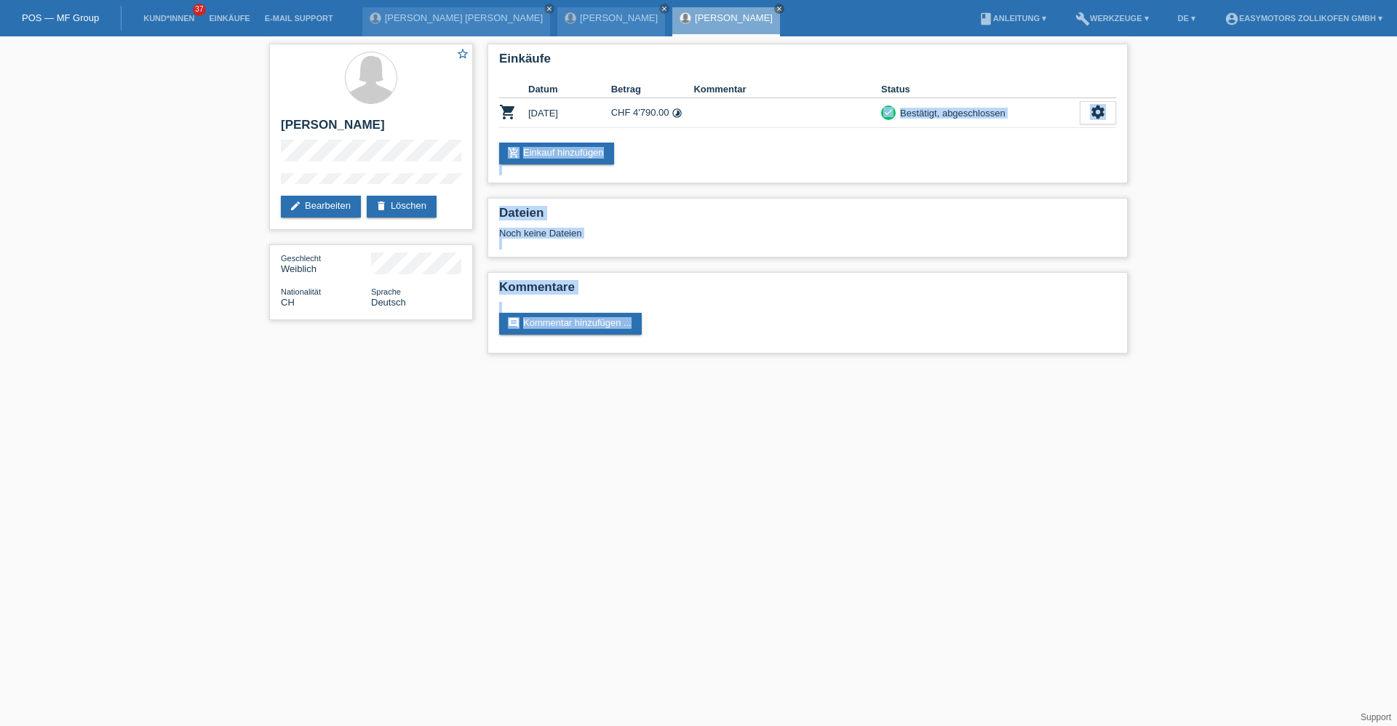
drag, startPoint x: 871, startPoint y: 108, endPoint x: 1061, endPoint y: 461, distance: 400.7
click at [1061, 368] on html "POS — MF Group Kund*innen 37 Einkäufe E-Mail Support Carlos Jose Aquino Marquez…" at bounding box center [698, 184] width 1397 height 368
drag, startPoint x: 1061, startPoint y: 461, endPoint x: 1088, endPoint y: 450, distance: 30.0
click at [1089, 368] on html "POS — MF Group Kund*innen 37 Einkäufe E-Mail Support Carlos Jose Aquino Marquez…" at bounding box center [698, 184] width 1397 height 368
click at [1041, 156] on div "add_shopping_cart Einkauf hinzufügen" at bounding box center [807, 154] width 617 height 22
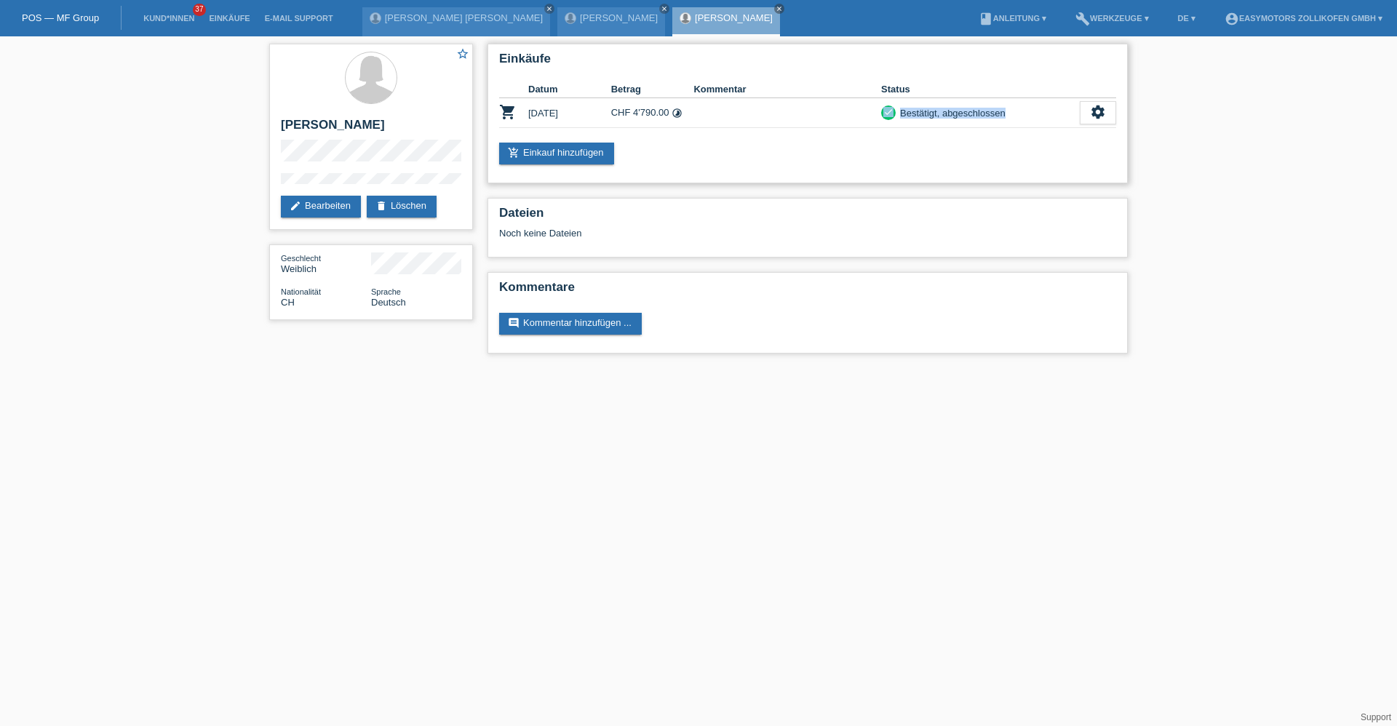
drag, startPoint x: 937, startPoint y: 104, endPoint x: 1040, endPoint y: 109, distance: 102.7
click at [1040, 109] on tr "shopping_cart 13.10.2025 CHF 4'790.00 timelapse check settings fullscreen" at bounding box center [807, 113] width 617 height 30
drag, startPoint x: 1040, startPoint y: 109, endPoint x: 918, endPoint y: 147, distance: 127.3
click at [1003, 151] on div "add_shopping_cart Einkauf hinzufügen" at bounding box center [807, 154] width 617 height 22
drag, startPoint x: 895, startPoint y: 112, endPoint x: 1080, endPoint y: 119, distance: 185.7
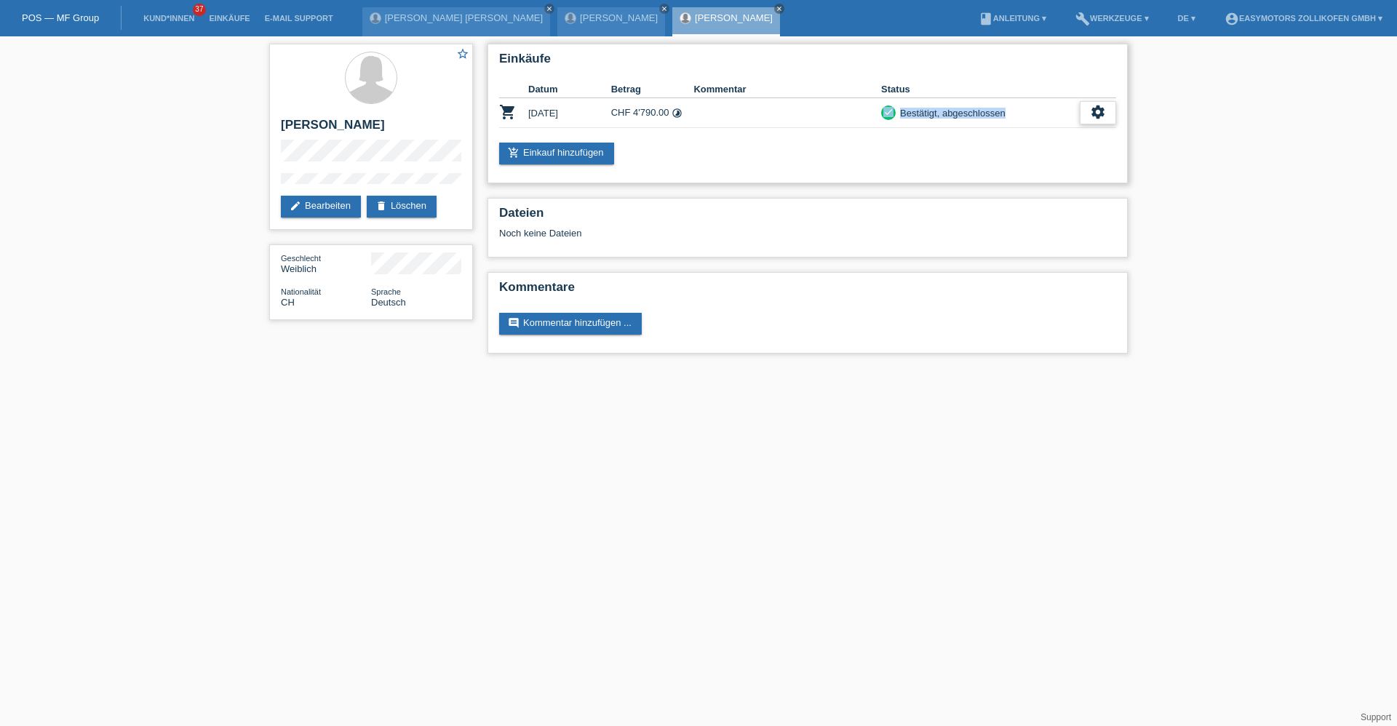
click at [1080, 119] on tr "shopping_cart 13.10.2025 CHF 4'790.00 timelapse check settings fullscreen" at bounding box center [807, 113] width 617 height 30
drag, startPoint x: 1080, startPoint y: 119, endPoint x: 1009, endPoint y: 146, distance: 76.5
click at [1024, 145] on div "add_shopping_cart Einkauf hinzufügen" at bounding box center [807, 154] width 617 height 22
drag, startPoint x: 883, startPoint y: 118, endPoint x: 1015, endPoint y: 122, distance: 132.5
click at [1015, 122] on td "check Bestätigt, abgeschlossen" at bounding box center [980, 113] width 199 height 30
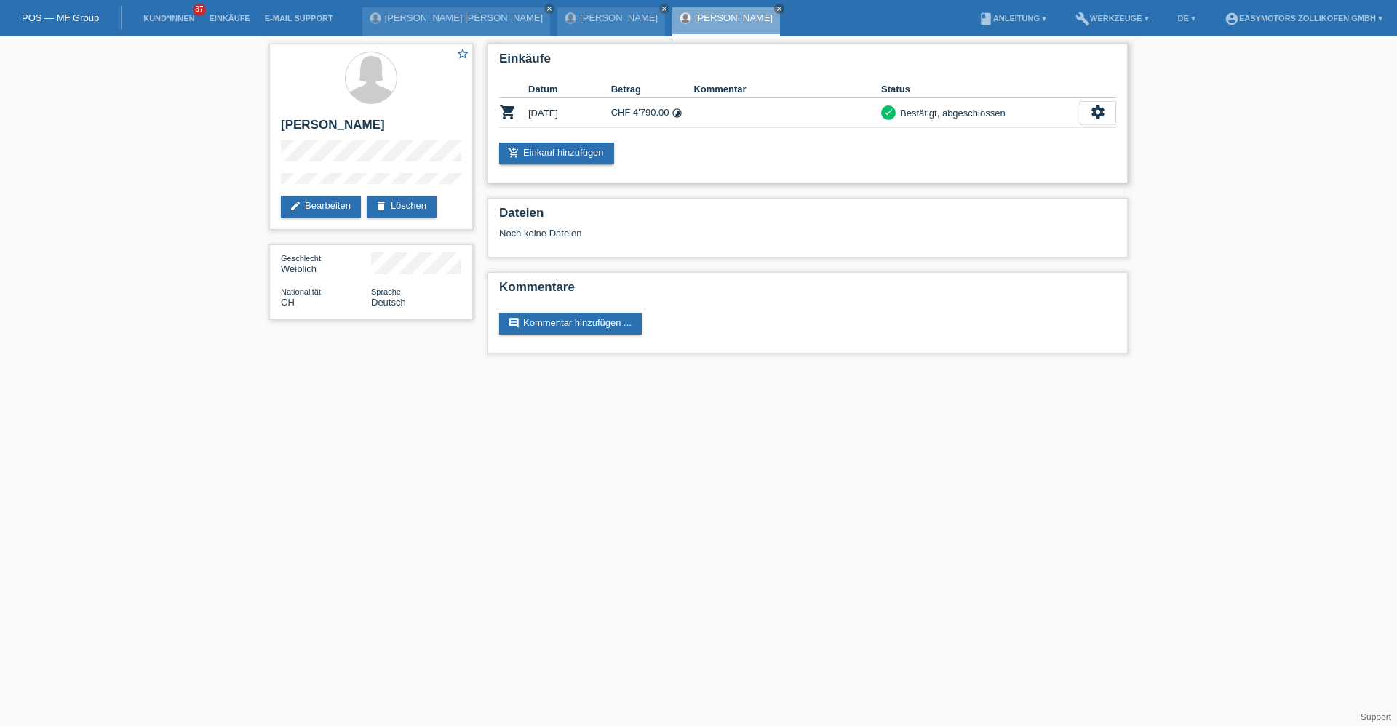
drag, startPoint x: 1015, startPoint y: 122, endPoint x: 876, endPoint y: 145, distance: 140.9
click at [979, 154] on div "add_shopping_cart Einkauf hinzufügen" at bounding box center [807, 154] width 617 height 22
drag, startPoint x: 853, startPoint y: 116, endPoint x: 1075, endPoint y: 135, distance: 222.1
click at [1075, 135] on div "Einkäufe Datum Betrag Kommentar Status shopping_cart 13.10.2025 CHF 4'790.00 ti…" at bounding box center [807, 114] width 640 height 140
drag, startPoint x: 1075, startPoint y: 135, endPoint x: 1003, endPoint y: 150, distance: 72.8
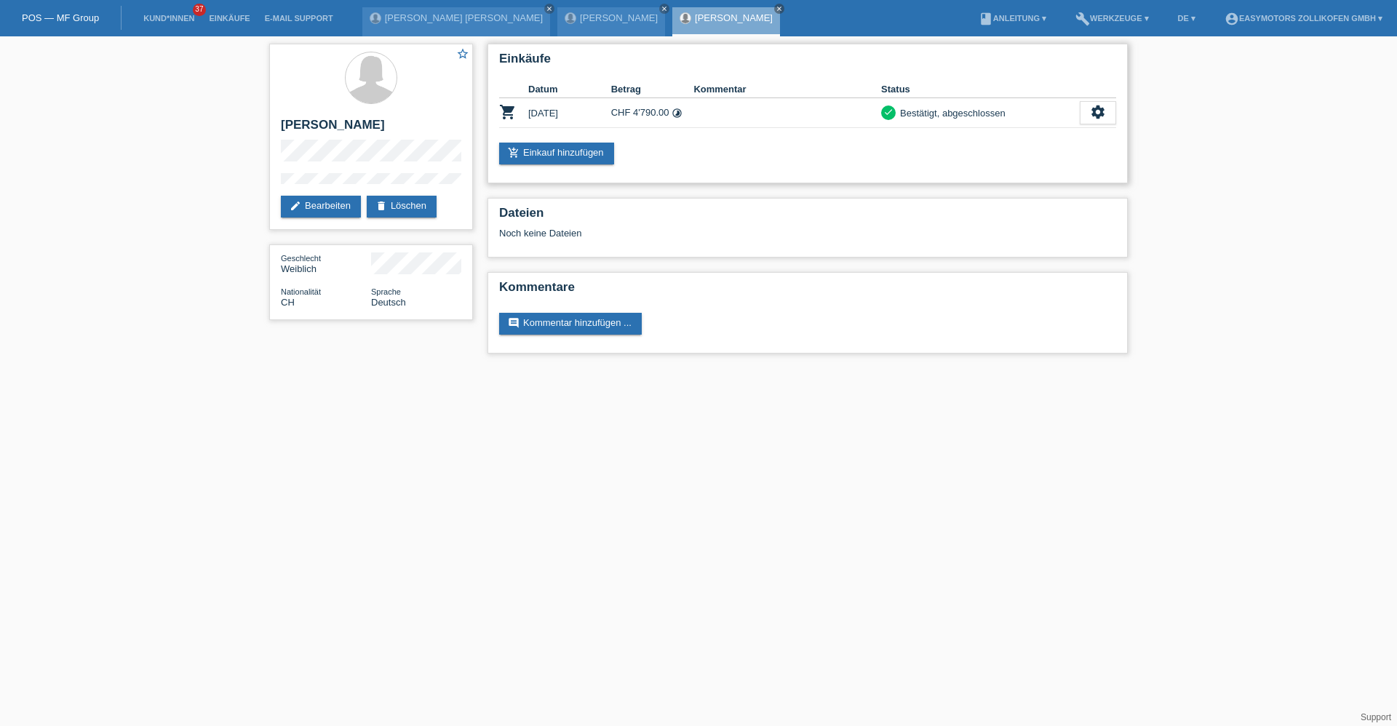
click at [1042, 148] on div "add_shopping_cart Einkauf hinzufügen" at bounding box center [807, 154] width 617 height 22
drag, startPoint x: 864, startPoint y: 112, endPoint x: 1011, endPoint y: 111, distance: 147.7
click at [1011, 111] on tr "shopping_cart 13.10.2025 CHF 4'790.00 timelapse check settings fullscreen" at bounding box center [807, 113] width 617 height 30
drag, startPoint x: 1011, startPoint y: 111, endPoint x: 982, endPoint y: 133, distance: 37.4
click at [1011, 129] on div "Einkäufe Datum Betrag Kommentar Status shopping_cart 13.10.2025 CHF 4'790.00 ti…" at bounding box center [807, 114] width 640 height 140
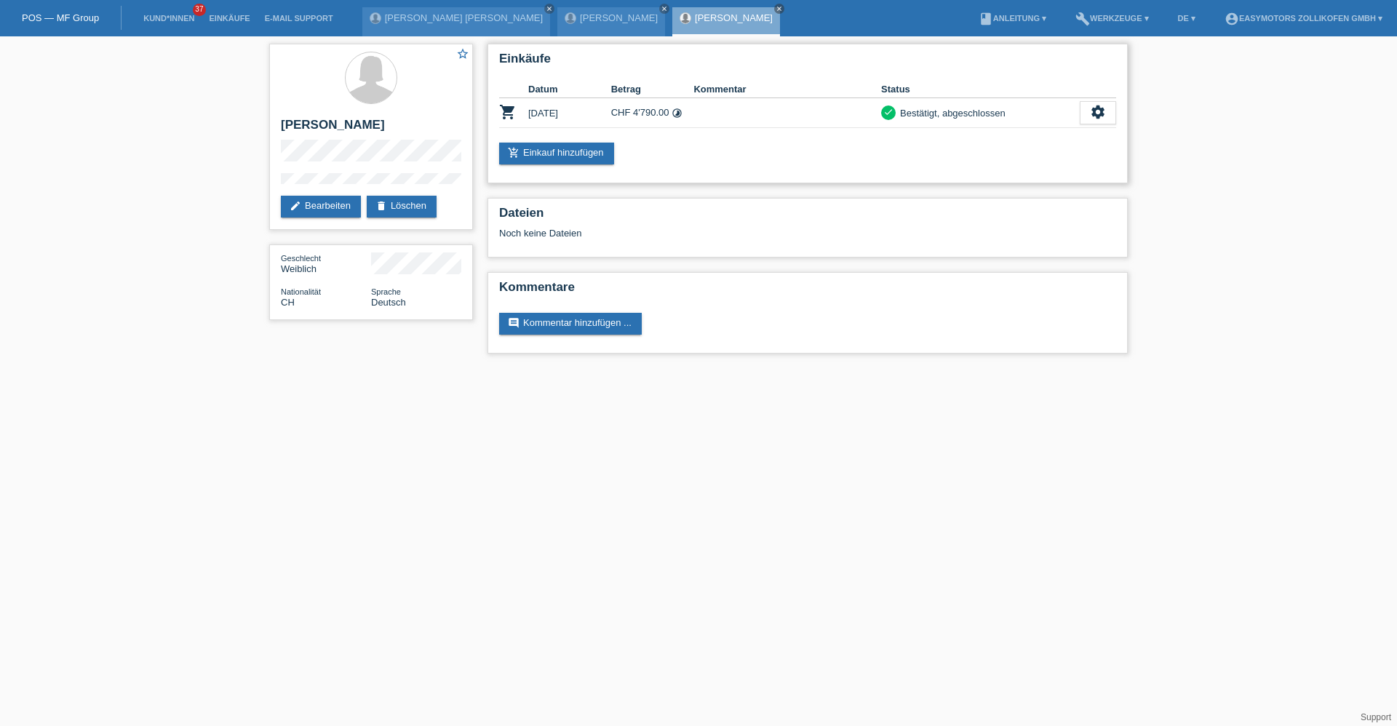
click at [963, 128] on div "Einkäufe Datum Betrag Kommentar Status shopping_cart 13.10.2025 CHF 4'790.00 ti…" at bounding box center [807, 114] width 640 height 140
drag, startPoint x: 948, startPoint y: 116, endPoint x: 1020, endPoint y: 117, distance: 72.0
click at [1020, 117] on tr "shopping_cart 13.10.2025 CHF 4'790.00 timelapse check settings fullscreen" at bounding box center [807, 113] width 617 height 30
drag, startPoint x: 1020, startPoint y: 117, endPoint x: 998, endPoint y: 129, distance: 25.4
click at [998, 129] on div "Einkäufe Datum Betrag Kommentar Status shopping_cart 13.10.2025 CHF 4'790.00 ti…" at bounding box center [807, 114] width 640 height 140
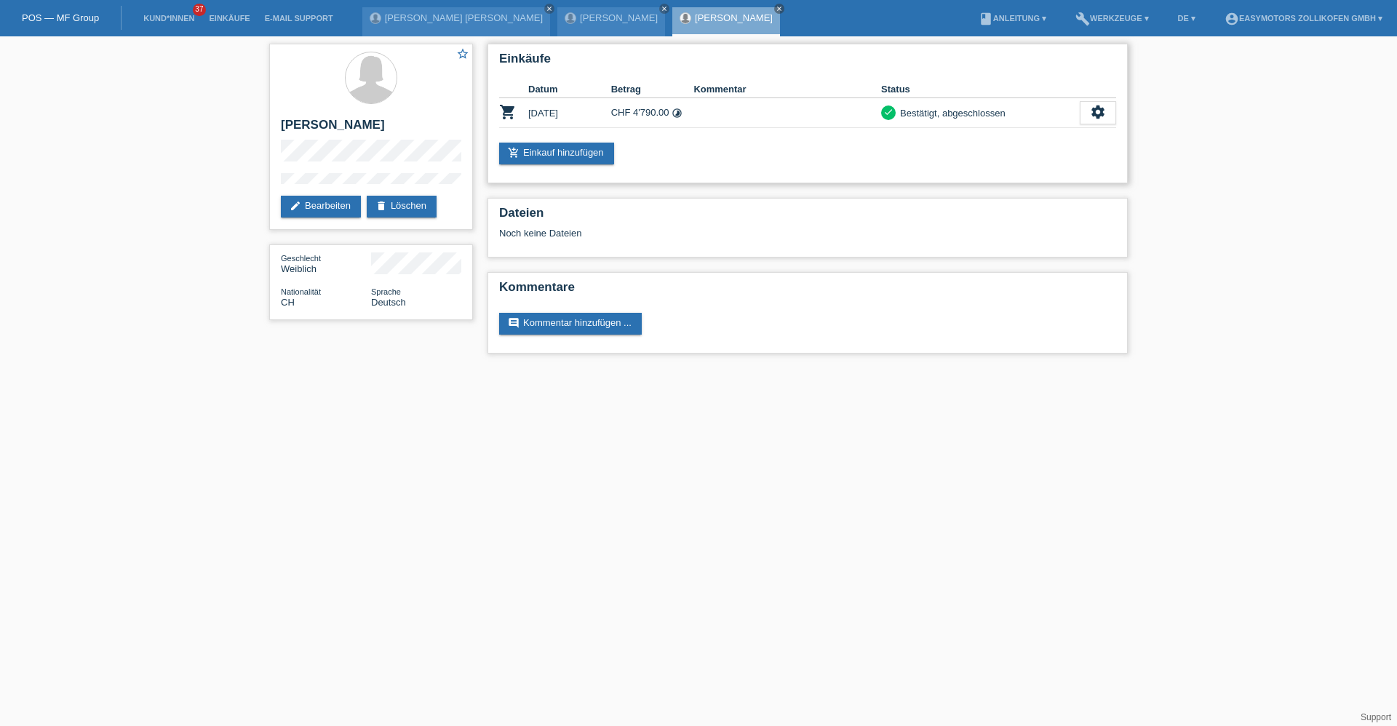
drag, startPoint x: 866, startPoint y: 118, endPoint x: 992, endPoint y: 118, distance: 126.6
click at [992, 118] on tr "shopping_cart 13.10.2025 CHF 4'790.00 timelapse check settings fullscreen" at bounding box center [807, 113] width 617 height 30
drag, startPoint x: 992, startPoint y: 118, endPoint x: 942, endPoint y: 132, distance: 52.8
click at [999, 130] on div "Einkäufe Datum Betrag Kommentar Status shopping_cart 13.10.2025 CHF 4'790.00 ti…" at bounding box center [807, 114] width 640 height 140
drag, startPoint x: 868, startPoint y: 109, endPoint x: 1035, endPoint y: 116, distance: 167.5
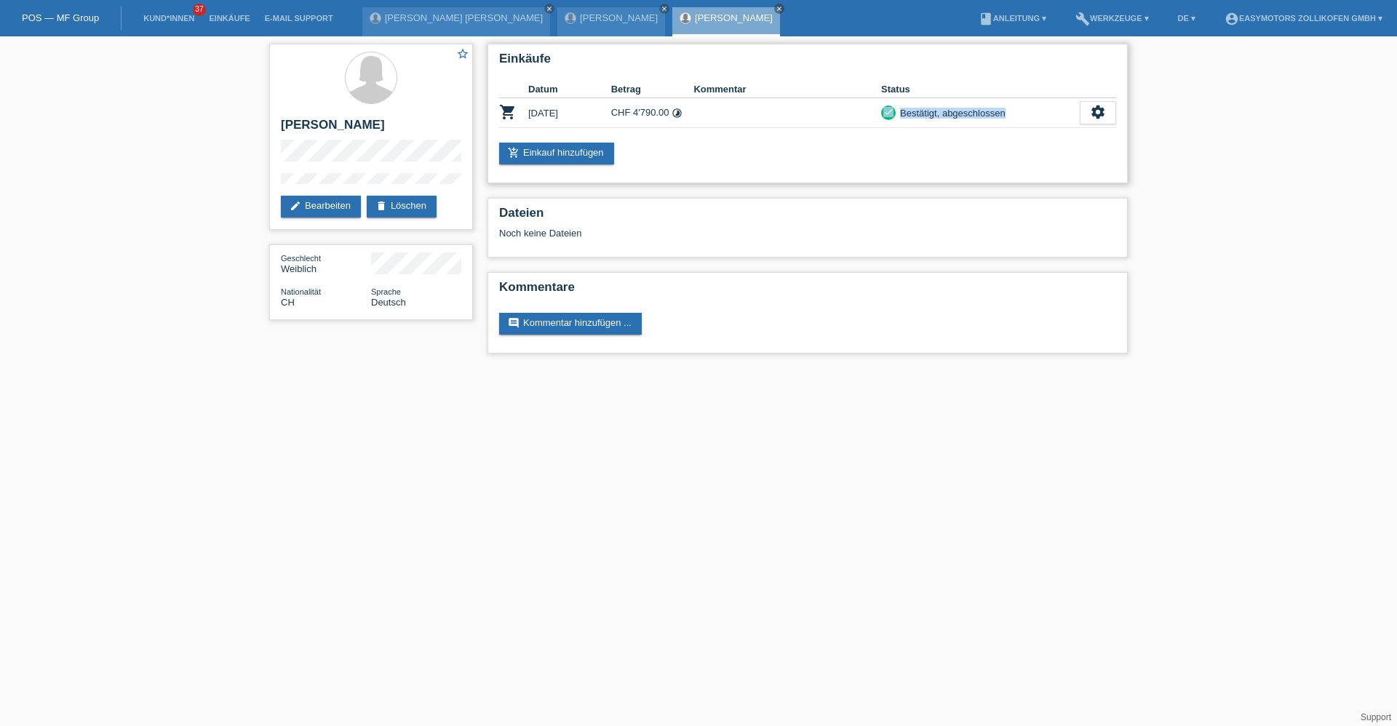
click at [1035, 116] on tr "shopping_cart 13.10.2025 CHF 4'790.00 timelapse check settings fullscreen" at bounding box center [807, 113] width 617 height 30
drag, startPoint x: 1035, startPoint y: 116, endPoint x: 955, endPoint y: 131, distance: 81.3
click at [1016, 137] on div "Einkäufe Datum Betrag Kommentar Status shopping_cart 13.10.2025 CHF 4'790.00 ti…" at bounding box center [807, 114] width 640 height 140
drag, startPoint x: 864, startPoint y: 106, endPoint x: 1057, endPoint y: 108, distance: 192.8
click at [1057, 108] on tr "shopping_cart 13.10.2025 CHF 4'790.00 timelapse check settings fullscreen" at bounding box center [807, 113] width 617 height 30
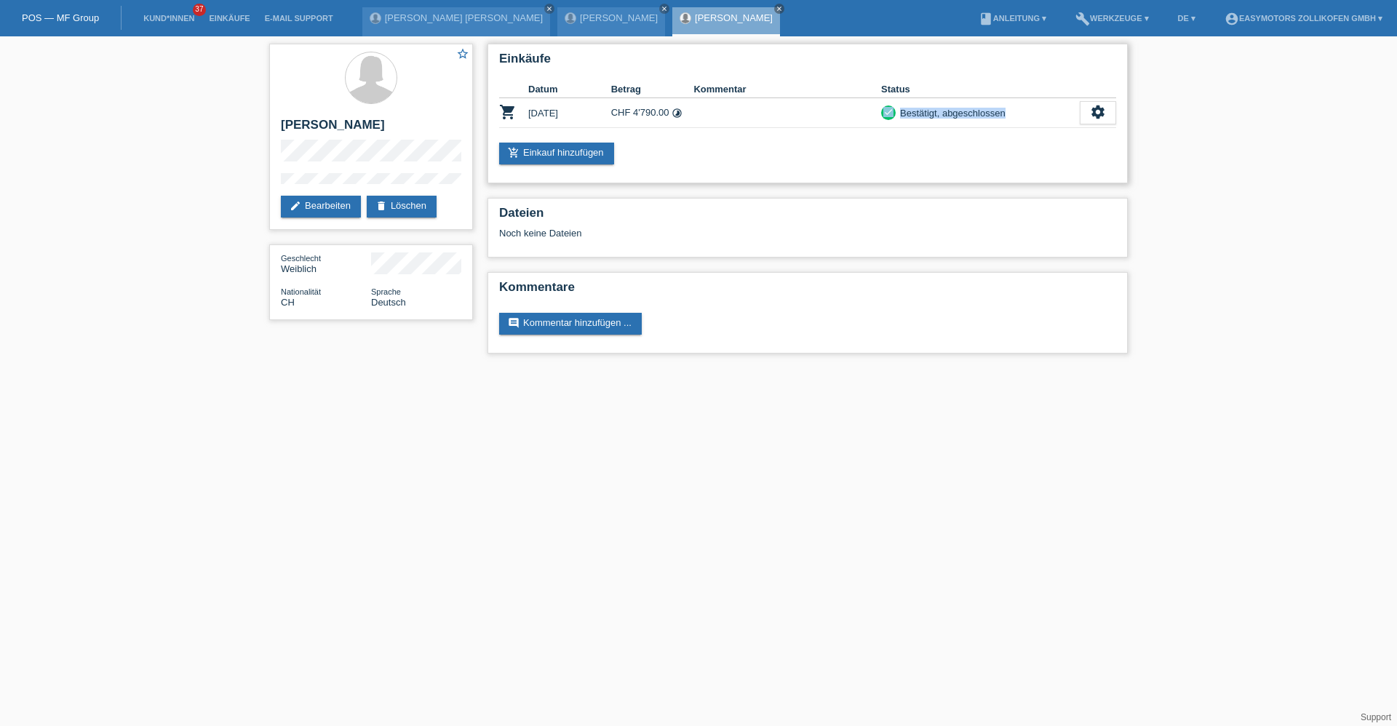
drag, startPoint x: 1057, startPoint y: 108, endPoint x: 1022, endPoint y: 126, distance: 39.4
click at [1033, 124] on td "check Bestätigt, abgeschlossen" at bounding box center [980, 113] width 199 height 30
drag, startPoint x: 874, startPoint y: 114, endPoint x: 1082, endPoint y: 130, distance: 208.7
click at [1082, 130] on div "Einkäufe Datum Betrag Kommentar Status shopping_cart 13.10.2025 CHF 4'790.00 ti…" at bounding box center [807, 114] width 640 height 140
drag, startPoint x: 1082, startPoint y: 130, endPoint x: 998, endPoint y: 136, distance: 83.9
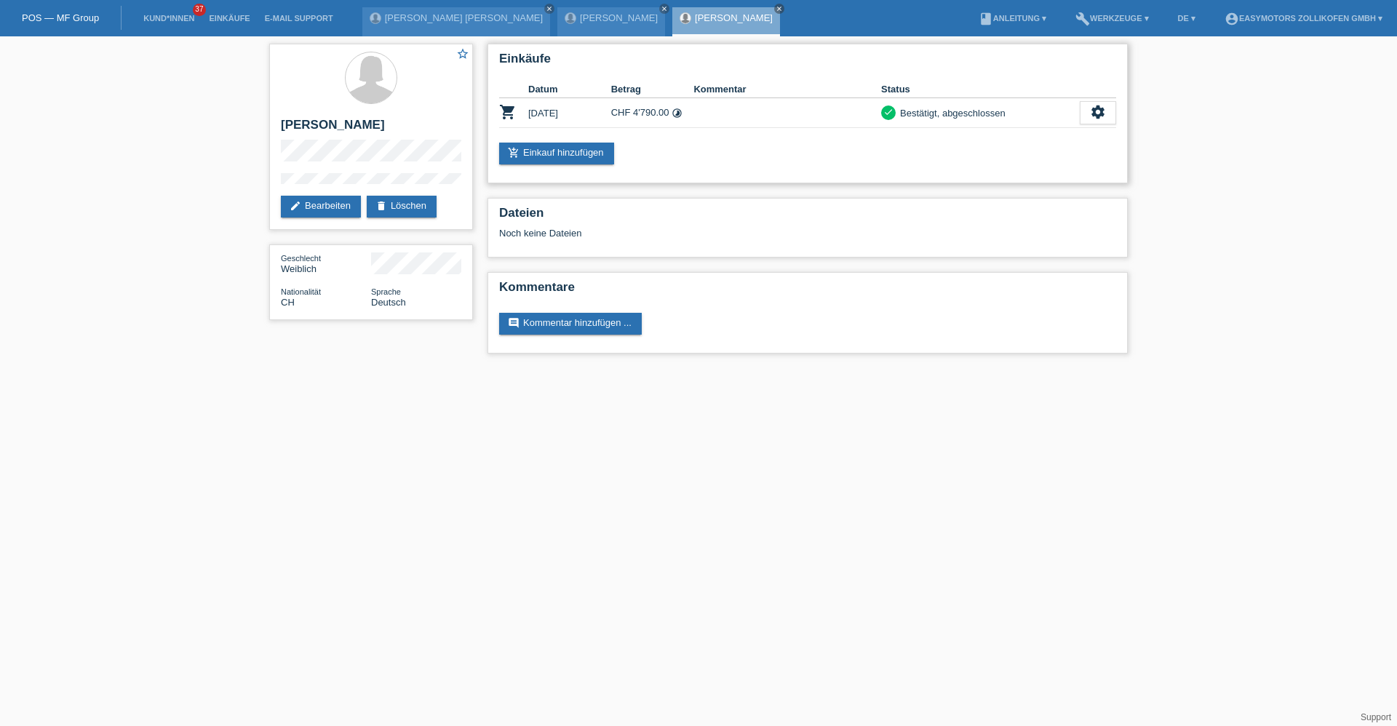
click at [998, 136] on div "Einkäufe Datum Betrag Kommentar Status shopping_cart 13.10.2025 CHF 4'790.00 ti…" at bounding box center [807, 114] width 640 height 140
drag, startPoint x: 871, startPoint y: 108, endPoint x: 1080, endPoint y: 115, distance: 208.9
click at [1080, 115] on tr "shopping_cart 13.10.2025 CHF 4'790.00 timelapse check settings fullscreen" at bounding box center [807, 113] width 617 height 30
drag
click at [1064, 148] on div "add_shopping_cart Einkauf hinzufügen" at bounding box center [807, 154] width 617 height 22
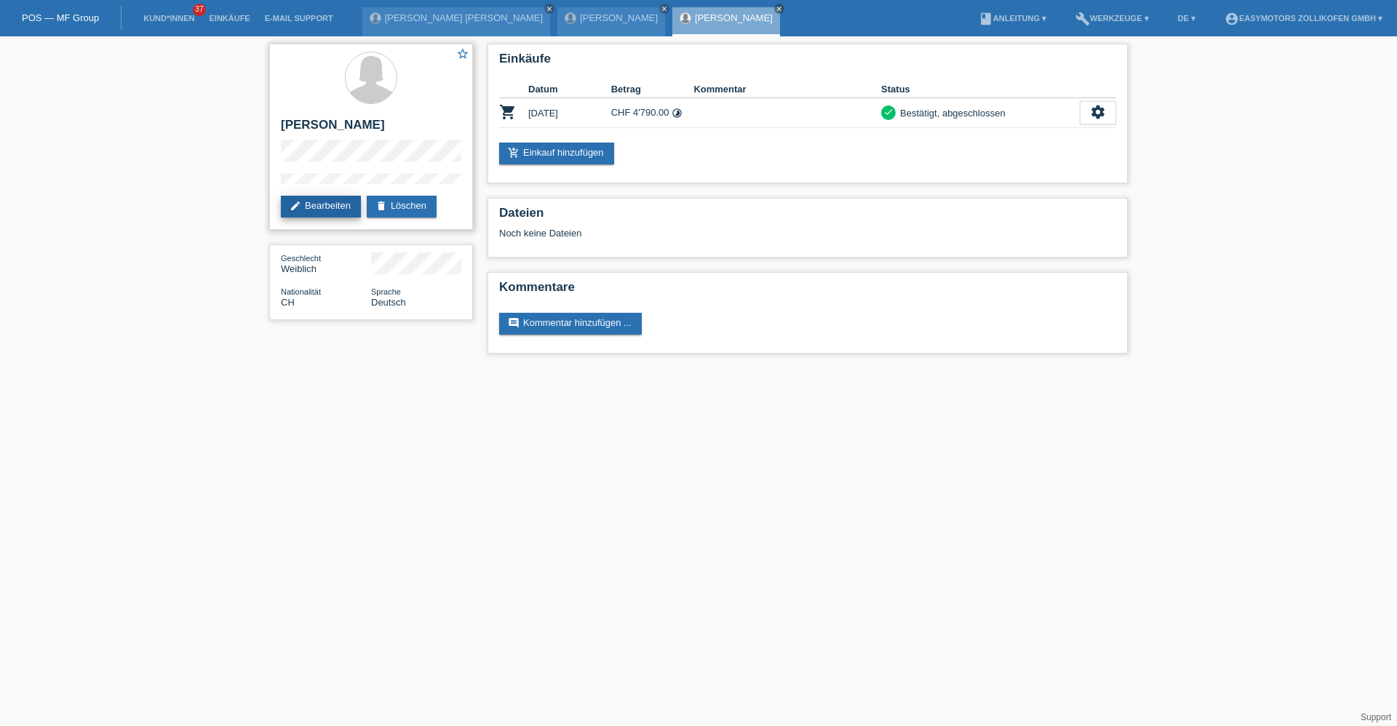
click at [324, 205] on link "edit Bearbeiten" at bounding box center [321, 207] width 80 height 22
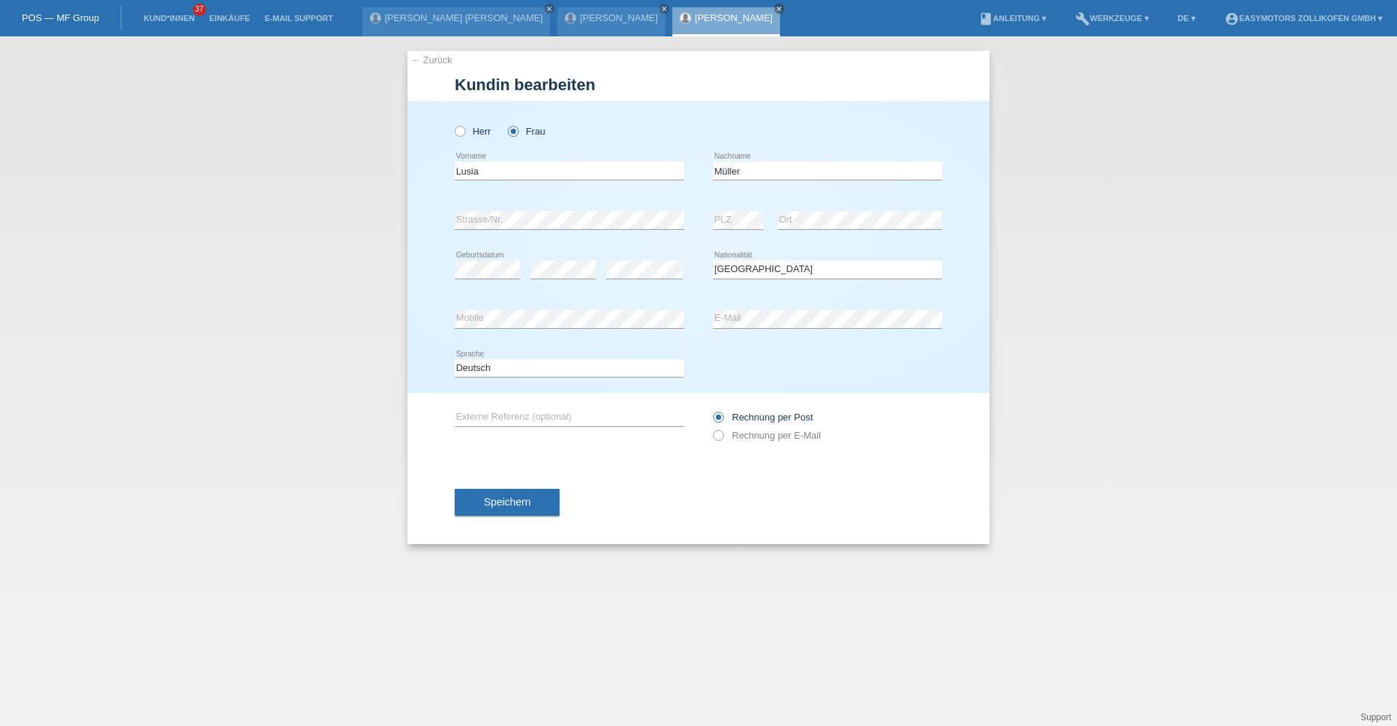
select select "CH"
click at [475, 176] on input "Lusia" at bounding box center [569, 171] width 229 height 18
type input "Lusia"
click at [580, 20] on link "[PERSON_NAME]" at bounding box center [619, 17] width 78 height 11
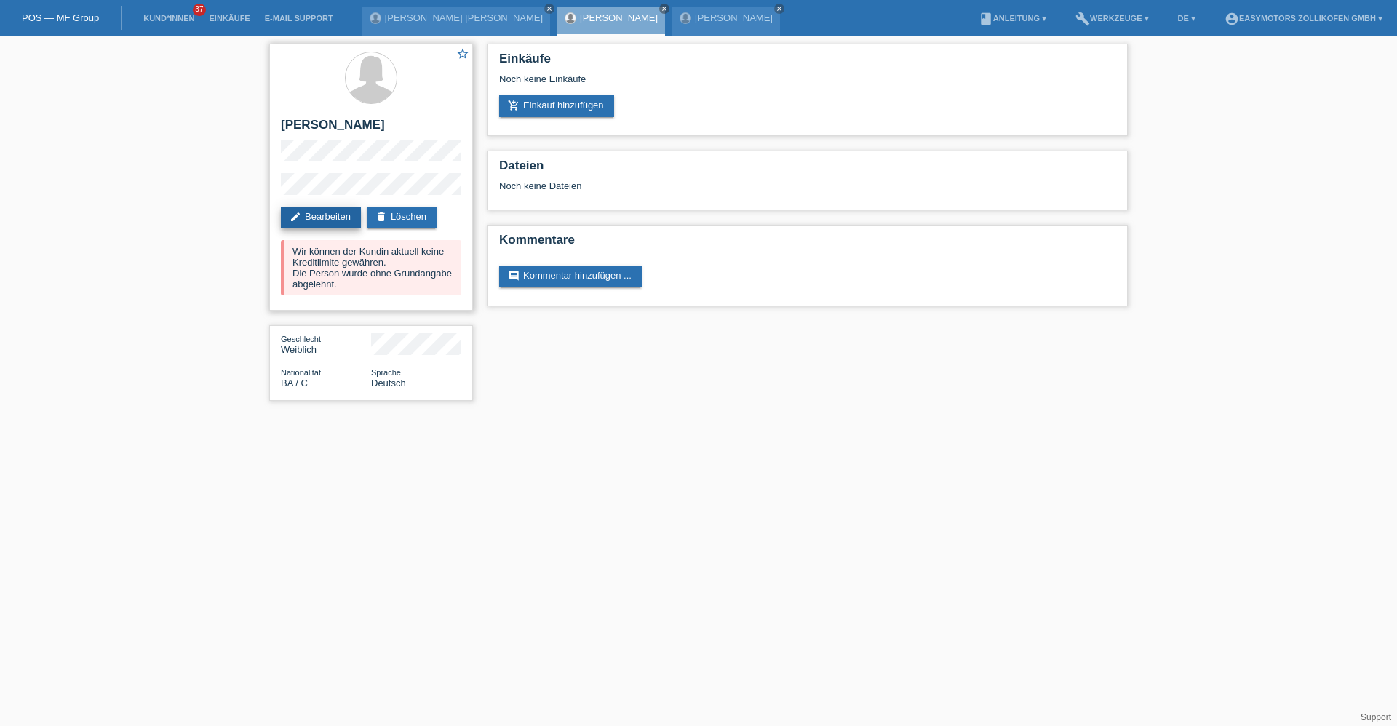
click at [340, 212] on link "edit Bearbeiten" at bounding box center [321, 218] width 80 height 22
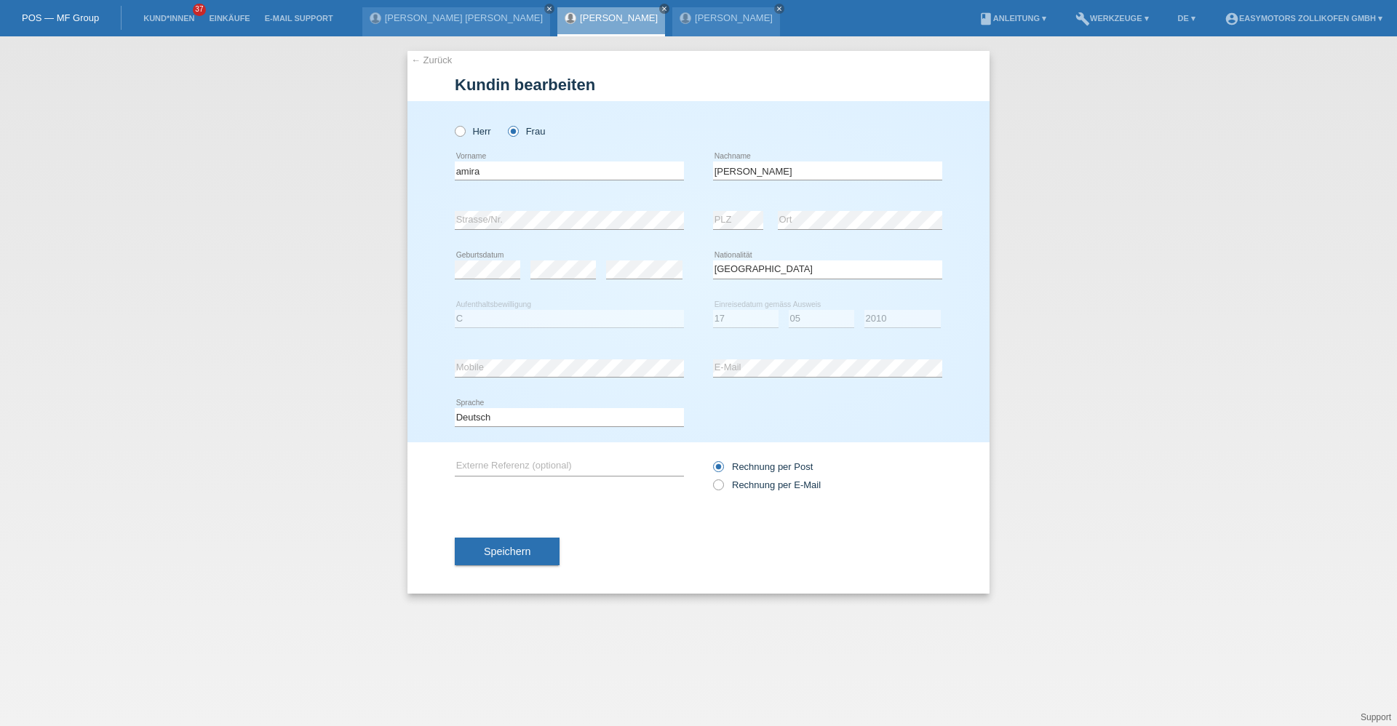
select select "BA"
select select "C"
select select "17"
select select "05"
select select "2010"
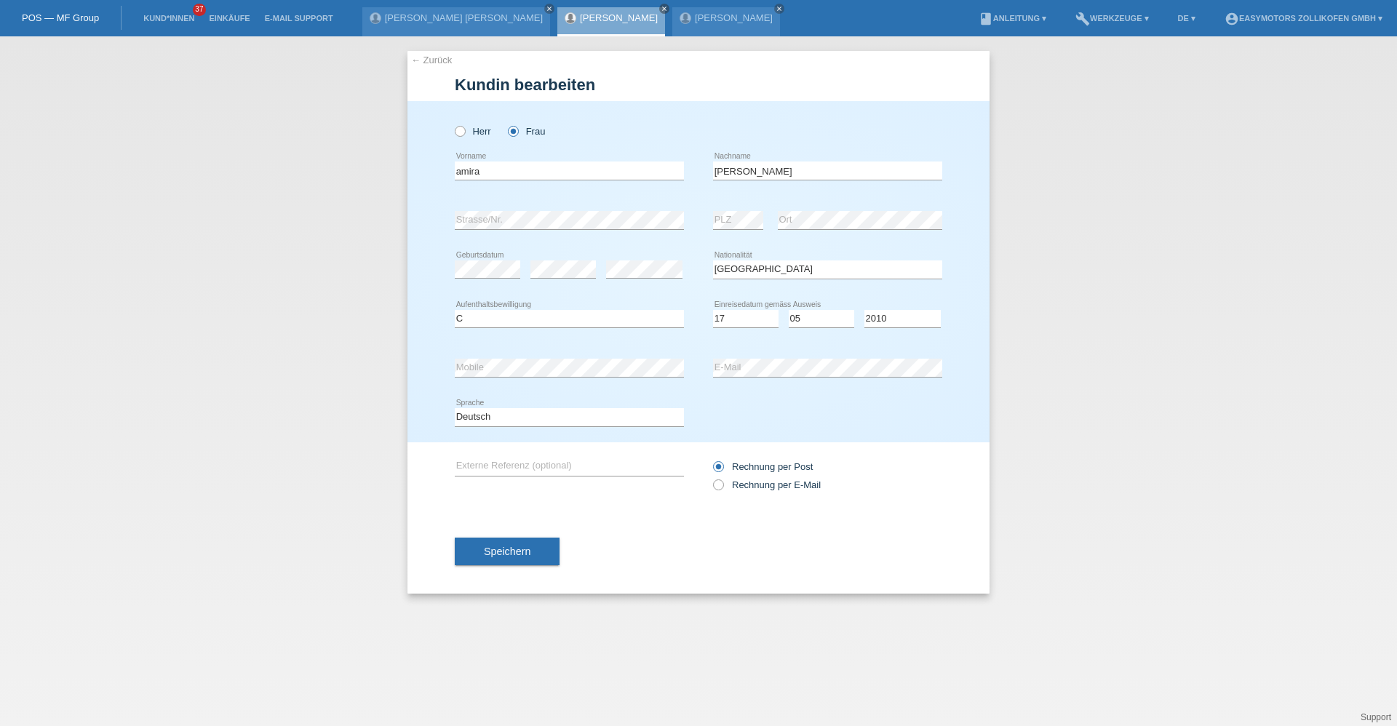
click at [632, 283] on div "error" at bounding box center [644, 269] width 76 height 49
click at [530, 552] on button "Speichern" at bounding box center [507, 552] width 105 height 28
